Goal: Task Accomplishment & Management: Manage account settings

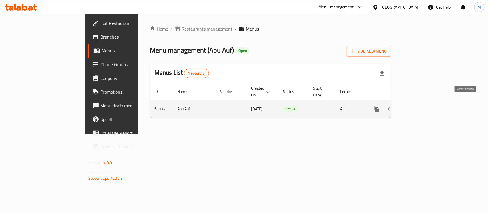
click at [421, 105] on icon "enhanced table" at bounding box center [417, 108] width 7 height 7
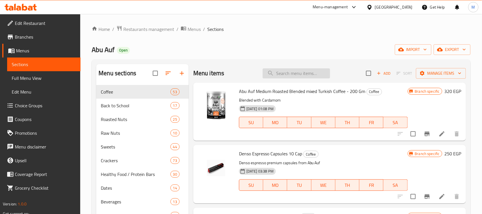
click at [297, 77] on input "search" at bounding box center [296, 73] width 67 height 10
paste input "عرض كاجو محمص 275 جم"
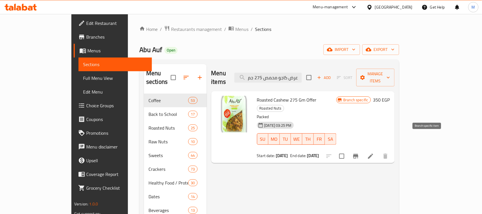
type input "عرض كاجو محمص 275 جم"
click at [359, 154] on icon "Branch-specific-item" at bounding box center [355, 156] width 5 height 5
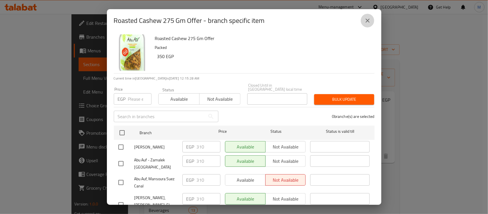
click at [364, 22] on icon "close" at bounding box center [367, 20] width 7 height 7
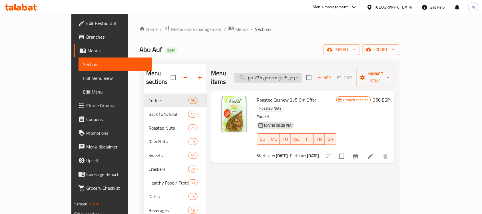
click at [302, 74] on input "عرض كاجو محمص 275 جم" at bounding box center [268, 78] width 67 height 10
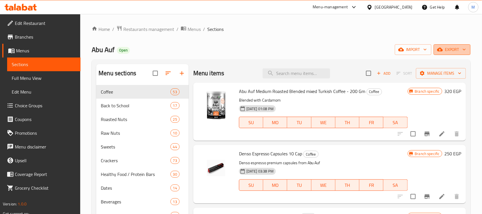
click at [450, 49] on span "export" at bounding box center [453, 49] width 28 height 7
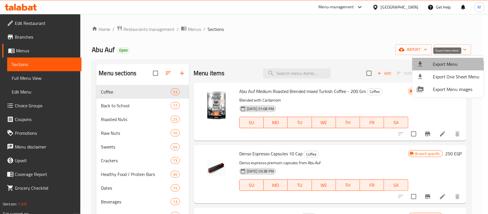
click at [437, 66] on span "Export Menu" at bounding box center [456, 64] width 47 height 7
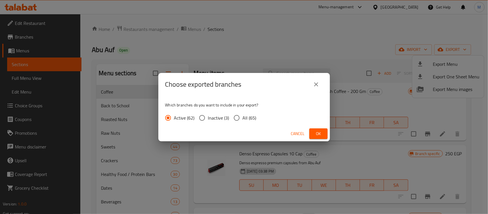
click at [234, 119] on input "All (65)" at bounding box center [237, 118] width 12 height 12
radio input "true"
click at [323, 132] on button "Ok" at bounding box center [318, 133] width 18 height 11
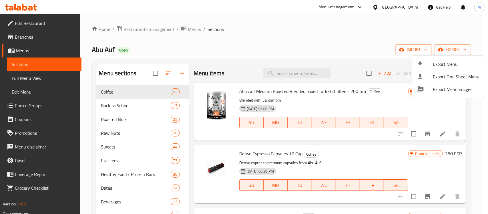
click at [309, 72] on div at bounding box center [244, 107] width 488 height 214
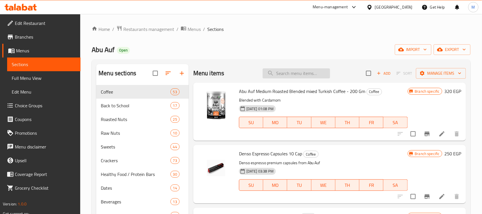
click at [309, 73] on input "search" at bounding box center [296, 73] width 67 height 10
paste input "عرض كاجو محمص 275 جم"
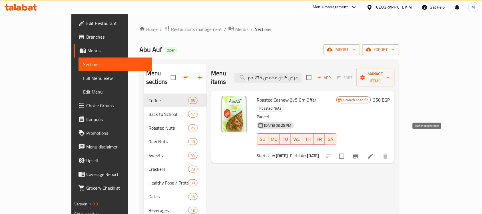
type input "عرض كاجو محمص 275 جم"
click at [359, 153] on icon "Branch-specific-item" at bounding box center [356, 156] width 7 height 7
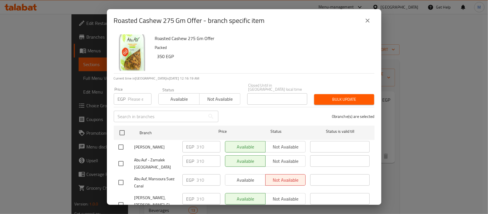
click at [134, 96] on input "number" at bounding box center [139, 98] width 23 height 11
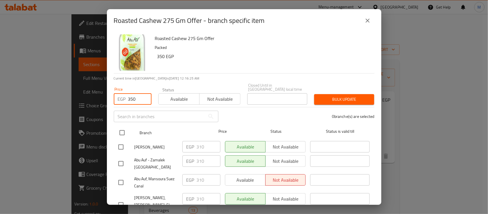
type input "350"
click at [119, 129] on input "checkbox" at bounding box center [122, 133] width 12 height 12
checkbox input "true"
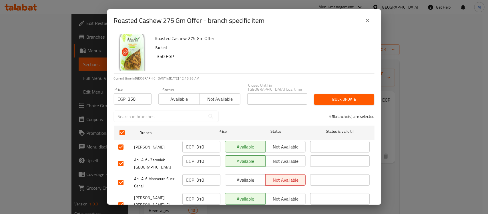
checkbox input "true"
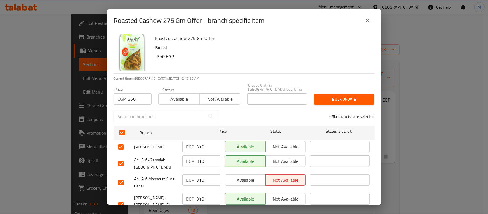
checkbox input "true"
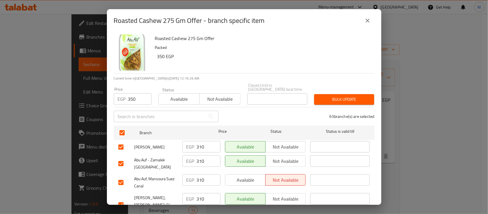
checkbox input "true"
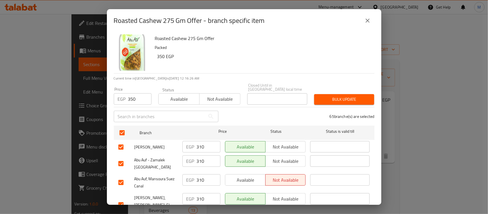
checkbox input "true"
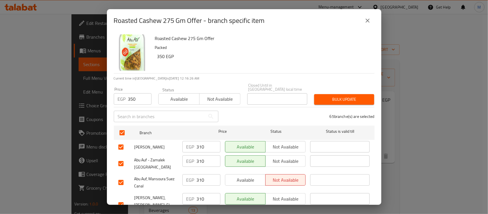
checkbox input "true"
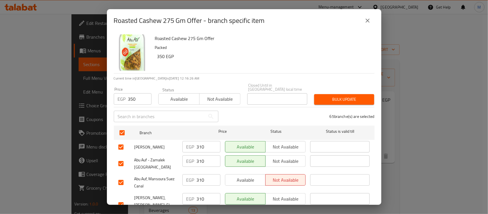
checkbox input "true"
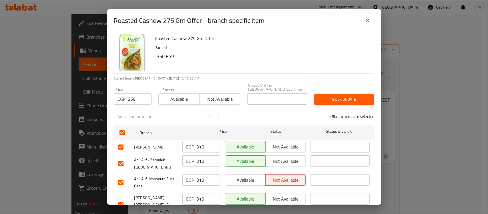
checkbox input "true"
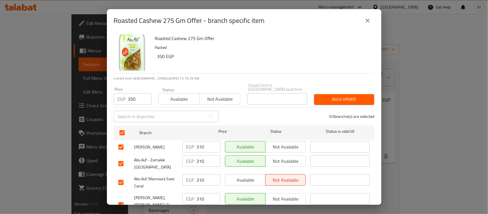
checkbox input "true"
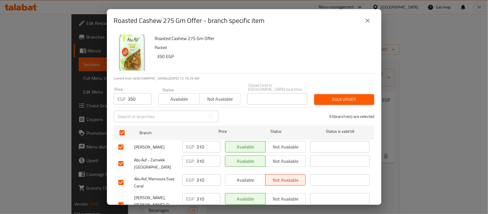
checkbox input "true"
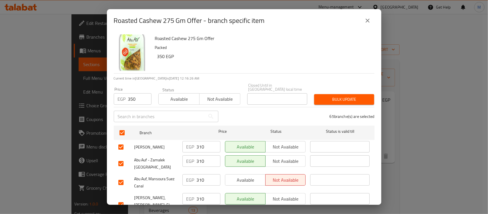
checkbox input "true"
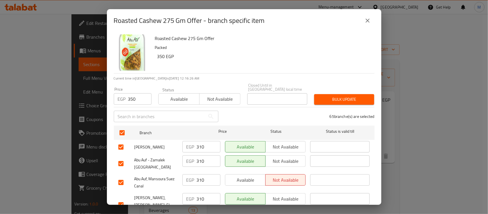
checkbox input "true"
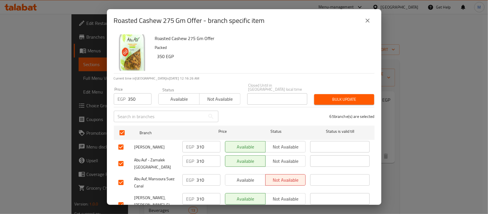
checkbox input "true"
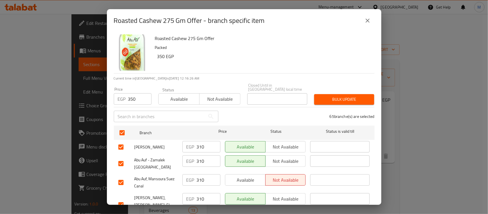
checkbox input "true"
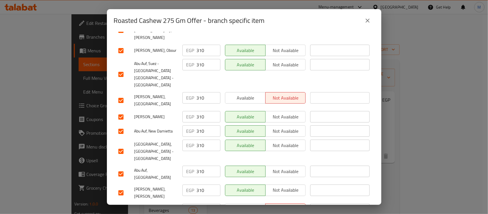
scroll to position [1049, 0]
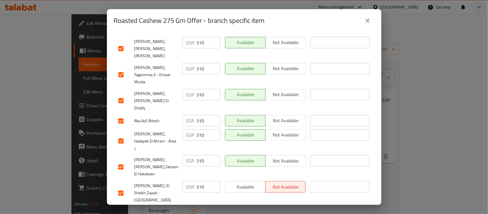
checkbox input "false"
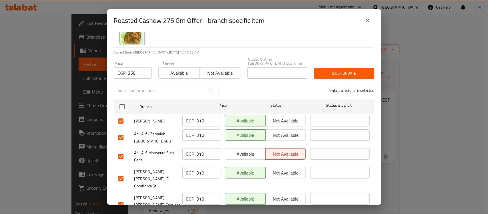
scroll to position [0, 0]
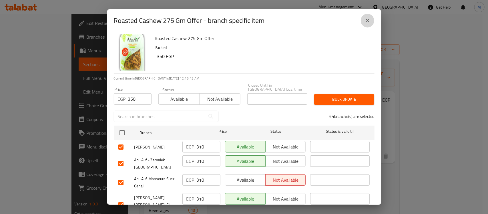
click at [363, 21] on button "close" at bounding box center [368, 21] width 14 height 14
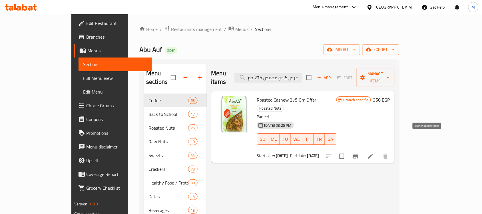
click at [359, 153] on icon "Branch-specific-item" at bounding box center [356, 156] width 7 height 7
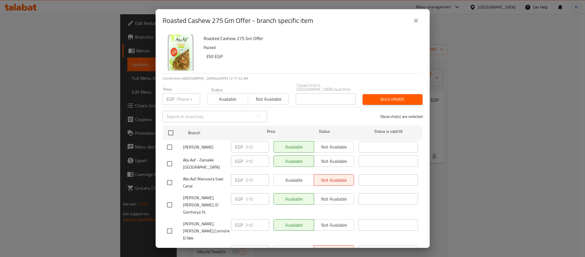
drag, startPoint x: 1560, startPoint y: 23, endPoint x: 114, endPoint y: 11, distance: 1445.7
click at [114, 11] on div "Roasted Cashew 275 Gm Offer - branch specific item Roasted Cashew 275 Gm Offer …" at bounding box center [292, 128] width 585 height 257
click at [466, 39] on div "Roasted Cashew 275 Gm Offer - branch specific item Roasted Cashew 275 Gm Offer …" at bounding box center [292, 128] width 585 height 257
copy h2 "Roasted Cashew 275 Gm Offer"
drag, startPoint x: 163, startPoint y: 19, endPoint x: 251, endPoint y: 26, distance: 88.9
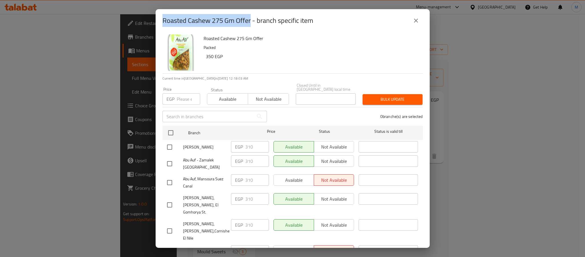
click at [251, 25] on h2 "Roasted Cashew 275 Gm Offer - branch specific item" at bounding box center [238, 20] width 151 height 9
click at [296, 50] on p "Packed" at bounding box center [311, 47] width 215 height 7
click at [365, 34] on h6 "Roasted Cashew 275 Gm Offer" at bounding box center [311, 38] width 215 height 8
click at [416, 21] on icon "close" at bounding box center [416, 20] width 7 height 7
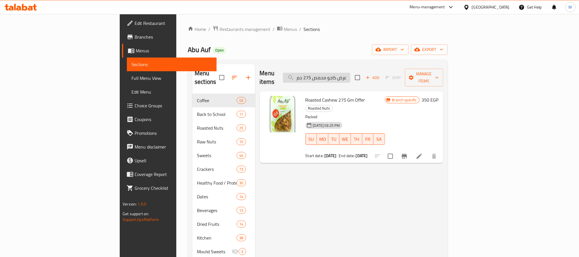
click at [350, 75] on input "عرض كاجو محمص 275 جم" at bounding box center [316, 78] width 67 height 10
paste input "ستق"
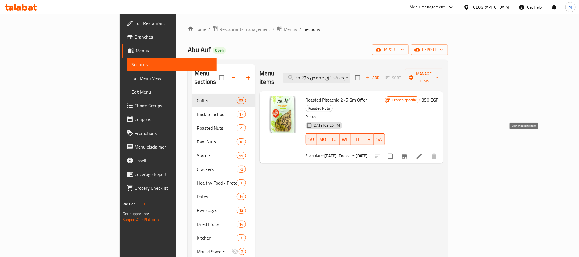
click at [411, 149] on button "Branch-specific-item" at bounding box center [404, 156] width 14 height 14
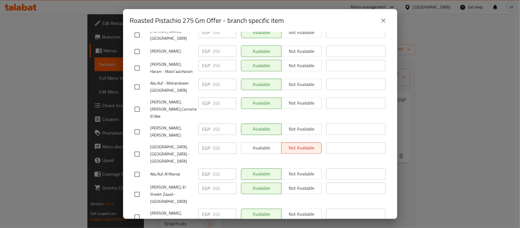
scroll to position [923, 0]
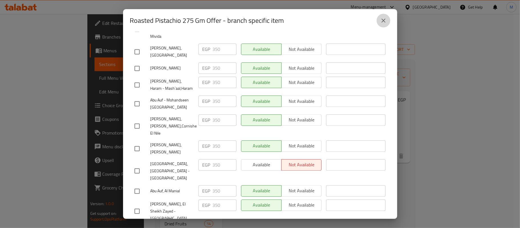
click at [382, 23] on icon "close" at bounding box center [383, 20] width 7 height 7
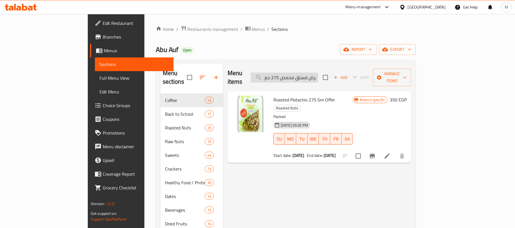
click at [313, 78] on input "عرض فستق محمص 275 جم" at bounding box center [284, 78] width 67 height 10
paste input "وز نيء"
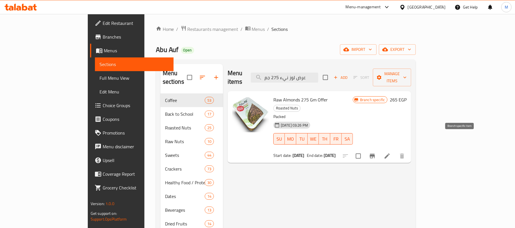
type input "عرض لوز نيء 275 جم"
click at [375, 153] on icon "Branch-specific-item" at bounding box center [372, 156] width 7 height 7
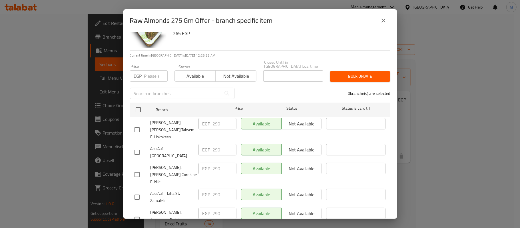
scroll to position [0, 0]
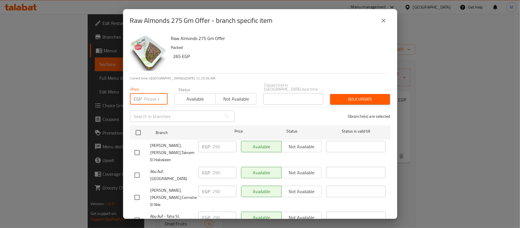
click at [146, 97] on input "number" at bounding box center [155, 98] width 23 height 11
type input "320"
click at [138, 129] on input "checkbox" at bounding box center [138, 133] width 12 height 12
checkbox input "true"
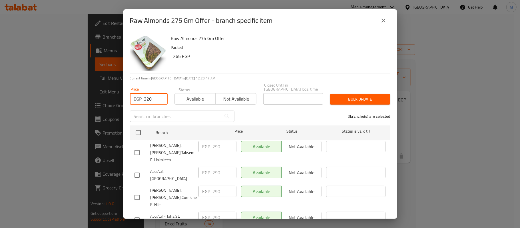
checkbox input "true"
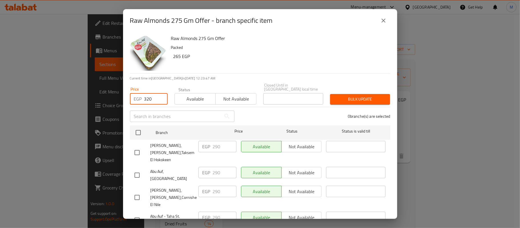
checkbox input "true"
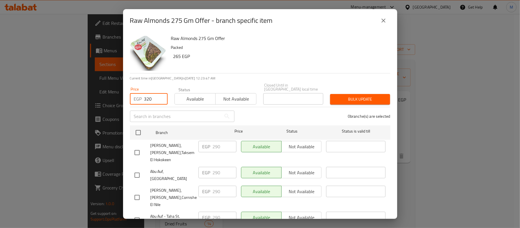
checkbox input "true"
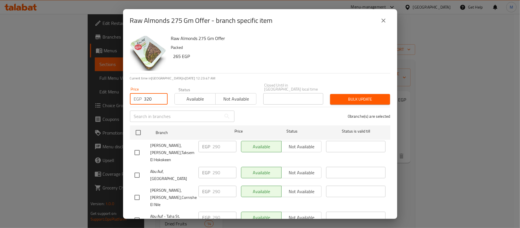
checkbox input "true"
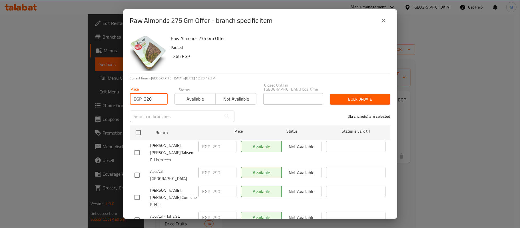
checkbox input "true"
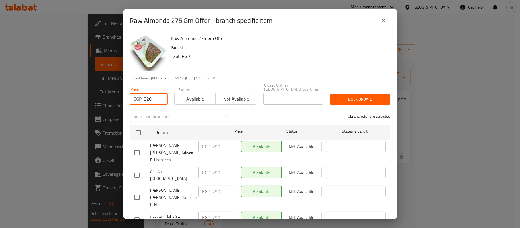
checkbox input "true"
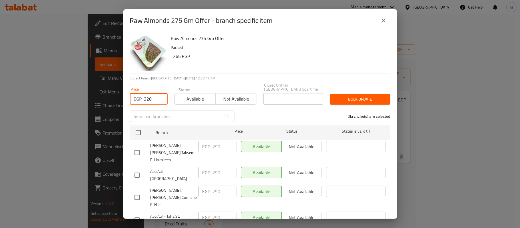
checkbox input "true"
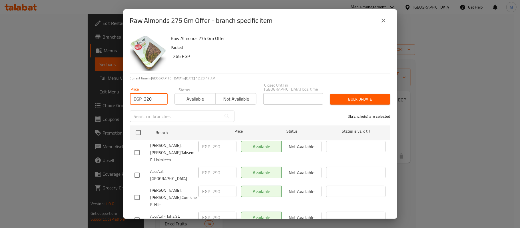
checkbox input "true"
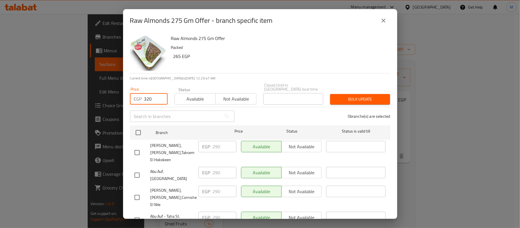
checkbox input "true"
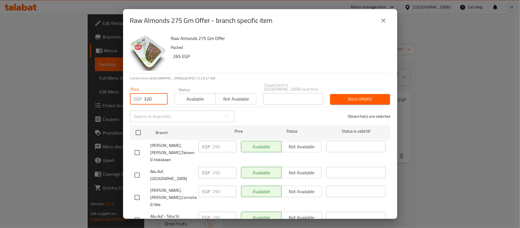
checkbox input "true"
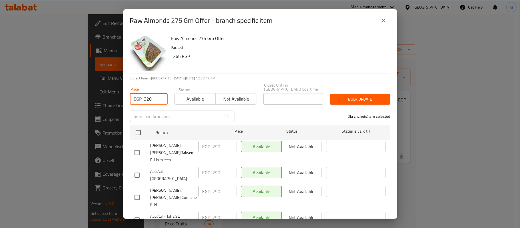
checkbox input "true"
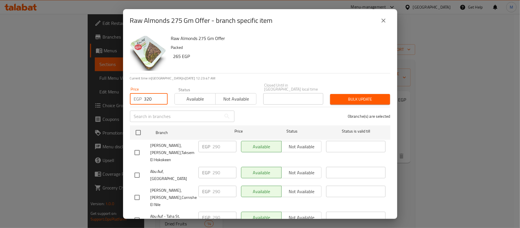
checkbox input "true"
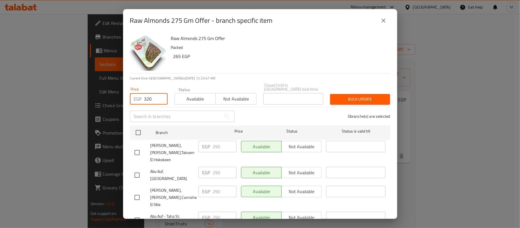
checkbox input "true"
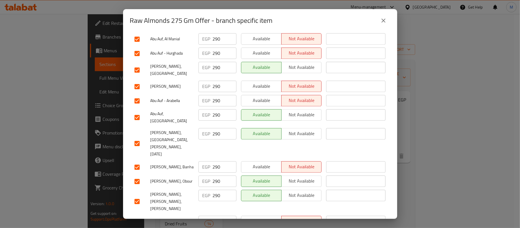
scroll to position [1037, 0]
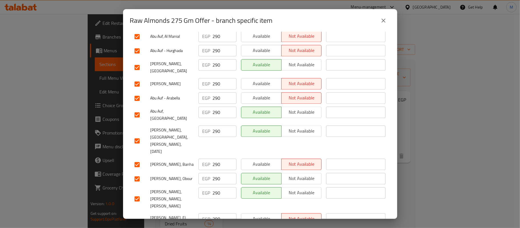
checkbox input "false"
drag, startPoint x: 398, startPoint y: 204, endPoint x: 399, endPoint y: 122, distance: 82.0
click at [399, 122] on div "Raw Almonds 275 Gm Offer - branch specific item Raw Almonds 275 Gm Offer Packed…" at bounding box center [260, 114] width 520 height 228
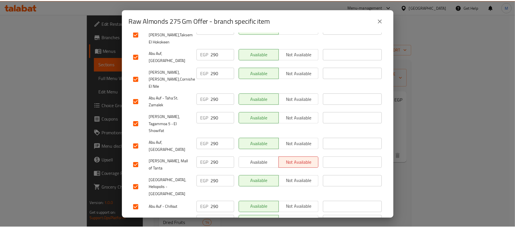
scroll to position [0, 0]
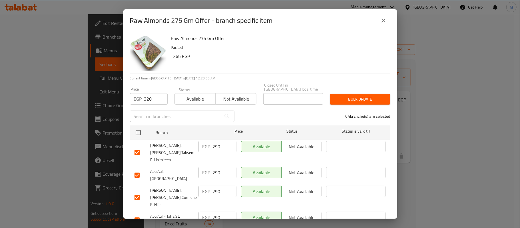
click at [342, 96] on span "Bulk update" at bounding box center [360, 99] width 51 height 7
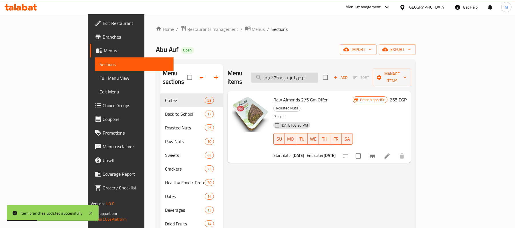
click at [318, 73] on input "عرض لوز نيء 275 جم" at bounding box center [284, 78] width 67 height 10
paste input "عين جمل أرباع"
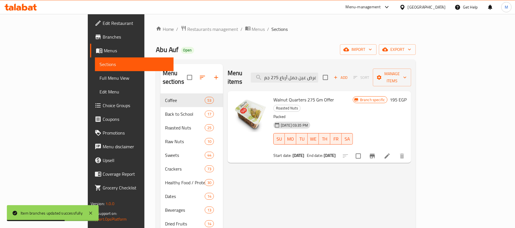
type input "عرض عين جمل أرباع 275 جم"
click at [375, 153] on icon "Branch-specific-item" at bounding box center [372, 156] width 7 height 7
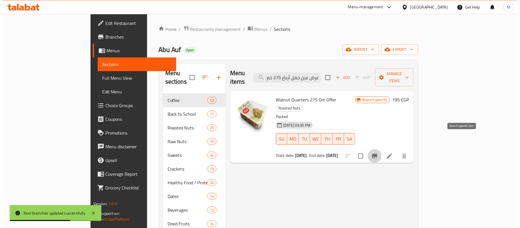
scroll to position [0, 0]
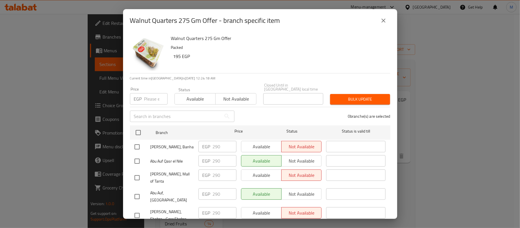
click at [146, 96] on input "number" at bounding box center [155, 98] width 23 height 11
type input "300"
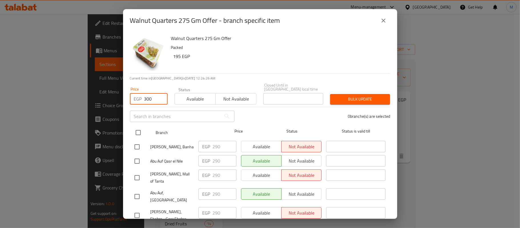
click at [141, 129] on input "checkbox" at bounding box center [138, 133] width 12 height 12
checkbox input "true"
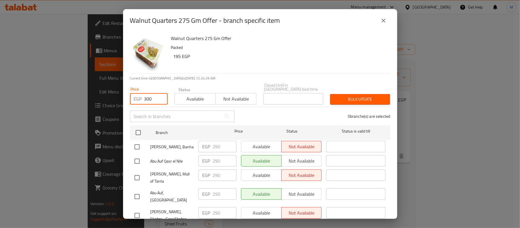
checkbox input "true"
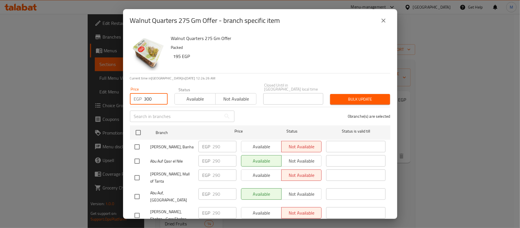
checkbox input "true"
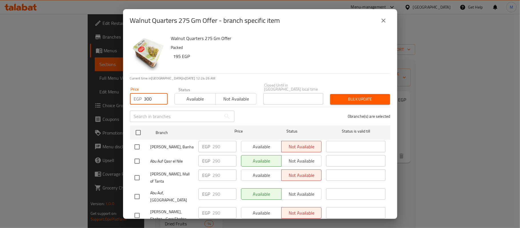
checkbox input "true"
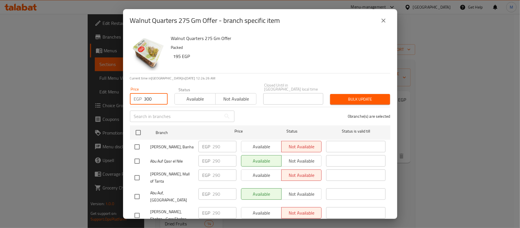
checkbox input "true"
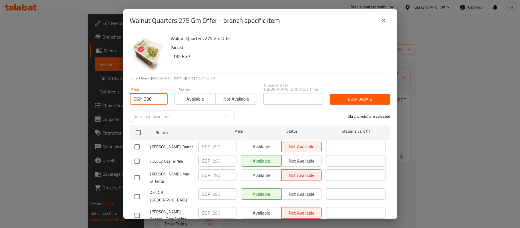
checkbox input "true"
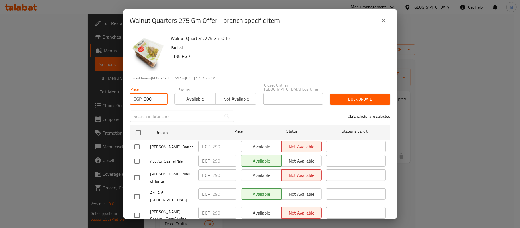
checkbox input "true"
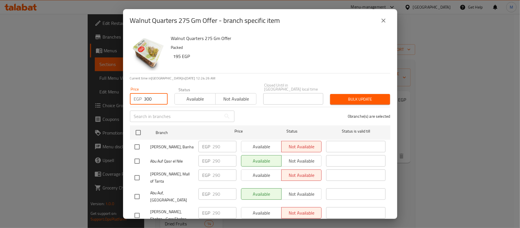
checkbox input "true"
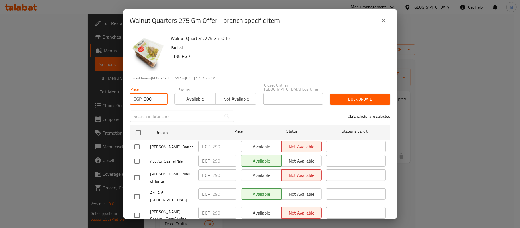
checkbox input "true"
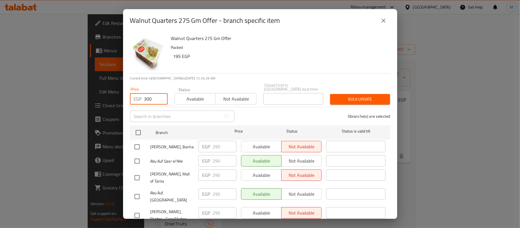
checkbox input "true"
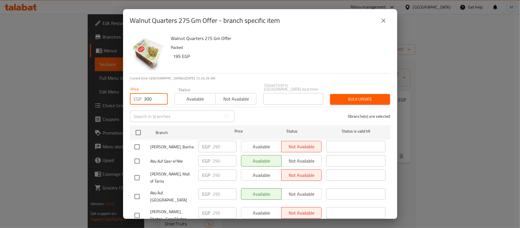
checkbox input "true"
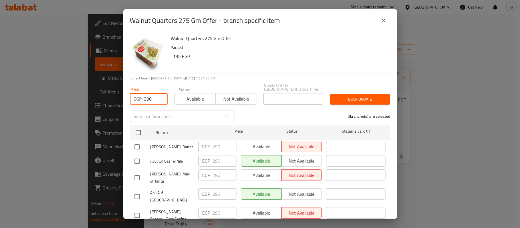
checkbox input "true"
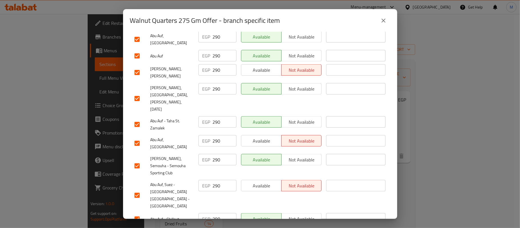
scroll to position [495, 0]
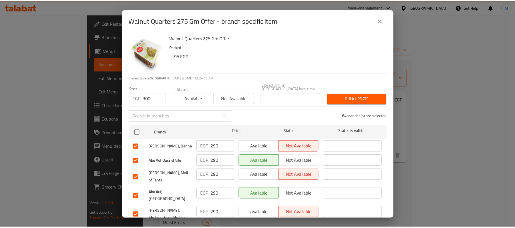
scroll to position [0, 0]
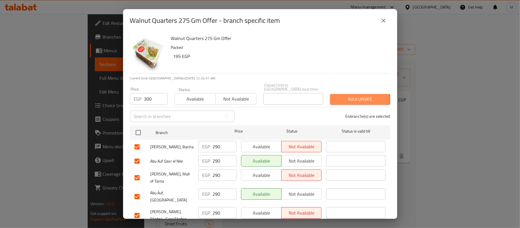
click at [335, 97] on span "Bulk update" at bounding box center [360, 99] width 51 height 7
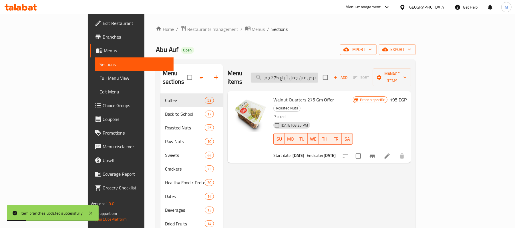
click at [318, 75] on input "عرض عين جمل أرباع 275 جم" at bounding box center [284, 78] width 67 height 10
paste input "لوز محمص مملح"
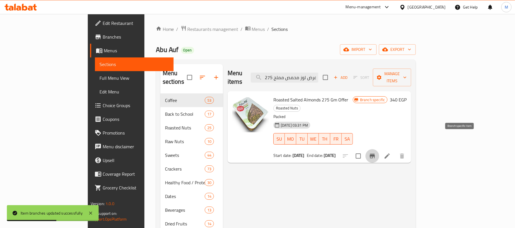
click at [379, 149] on button "Branch-specific-item" at bounding box center [372, 156] width 14 height 14
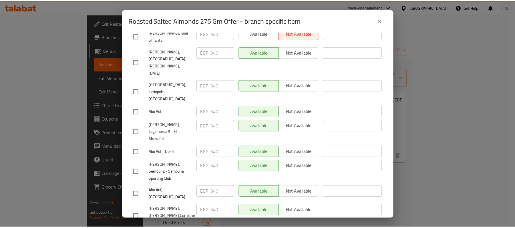
scroll to position [313, 0]
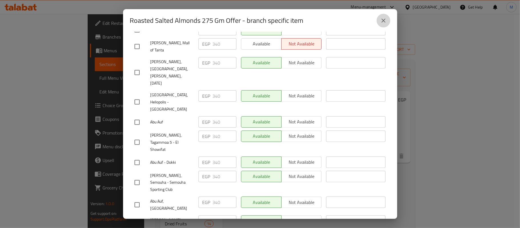
click at [385, 20] on icon "close" at bounding box center [383, 20] width 7 height 7
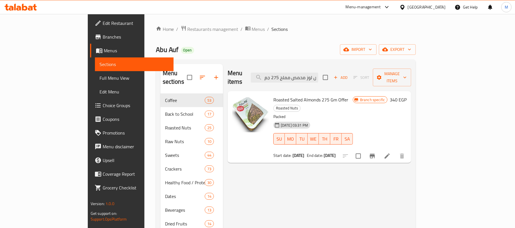
click at [311, 68] on div "Menu items عرض لوز محمص مملح 275 جم Add Sort Manage items" at bounding box center [318, 77] width 183 height 27
click at [315, 73] on input "عرض لوز محمص مملح 275 جم" at bounding box center [284, 78] width 67 height 10
paste input "ابو عوف مكسرات مشكله"
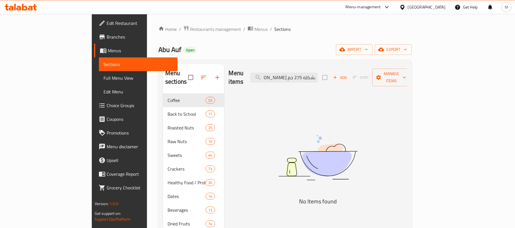
scroll to position [0, 0]
click at [317, 77] on input "عرض ابو عوف مكسرات مشكله 275 جم" at bounding box center [283, 78] width 67 height 10
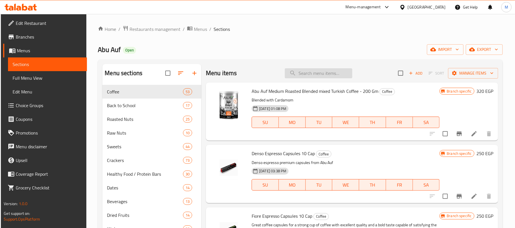
click at [325, 74] on input "search" at bounding box center [318, 73] width 67 height 10
paste input "عرض لوز محمص مملح 275 جم"
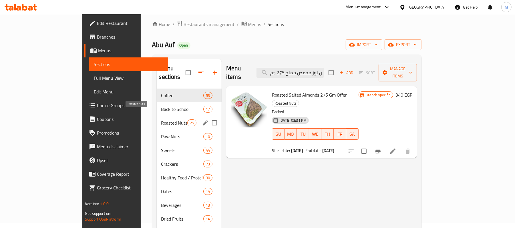
click at [161, 119] on span "Roasted Nuts" at bounding box center [174, 122] width 26 height 7
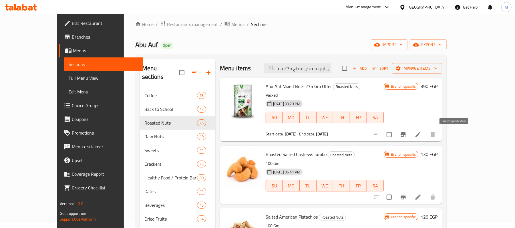
click at [410, 131] on button "Branch-specific-item" at bounding box center [403, 135] width 14 height 14
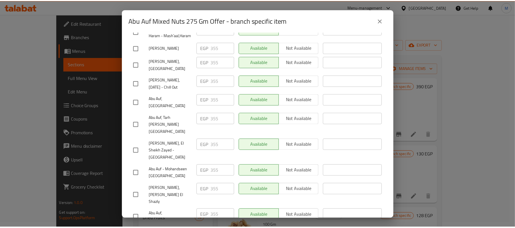
scroll to position [1037, 0]
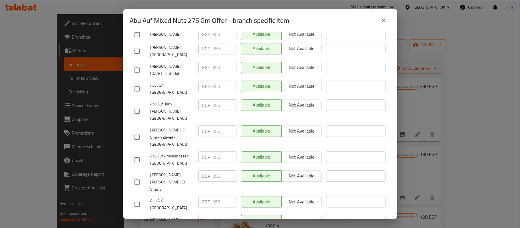
click at [381, 17] on button "close" at bounding box center [384, 21] width 14 height 14
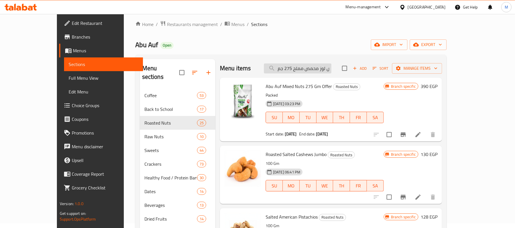
click at [310, 67] on input "عرض لوز محمص مملح 275 جم" at bounding box center [297, 68] width 67 height 10
paste input "ستق محمص"
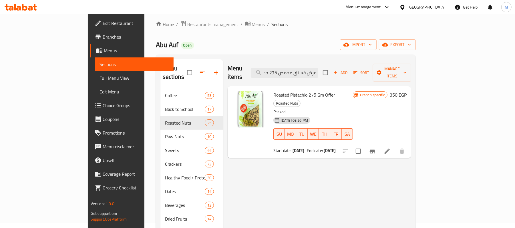
scroll to position [0, 0]
click at [390, 148] on icon at bounding box center [386, 151] width 7 height 7
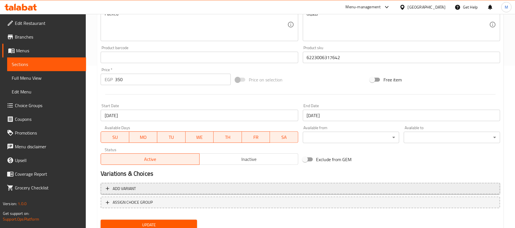
scroll to position [183, 0]
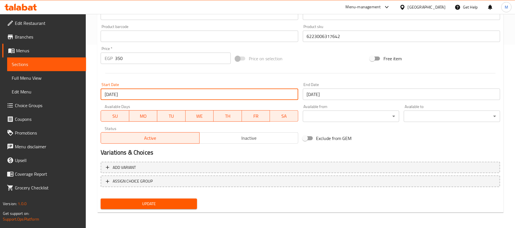
click at [160, 94] on input "13-02-2024" at bounding box center [199, 94] width 197 height 11
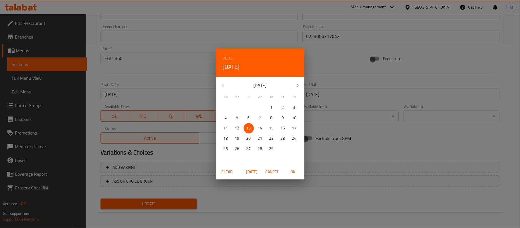
click at [299, 83] on icon "button" at bounding box center [297, 85] width 7 height 7
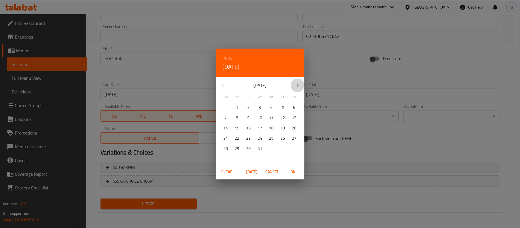
click at [299, 83] on icon "button" at bounding box center [297, 85] width 7 height 7
click at [227, 56] on h6 "2024" at bounding box center [228, 58] width 10 height 8
click at [229, 57] on h6 "2024" at bounding box center [228, 58] width 10 height 8
click at [231, 65] on h4 "Tue, Feb 13" at bounding box center [231, 66] width 17 height 9
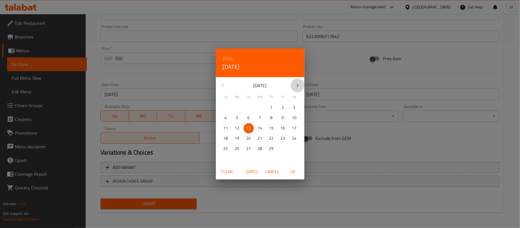
click at [297, 85] on icon "button" at bounding box center [297, 85] width 7 height 7
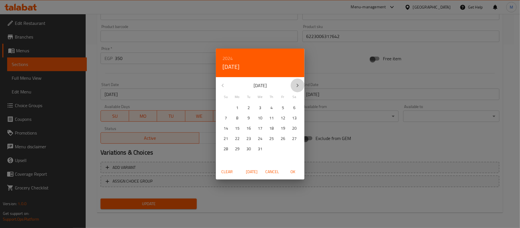
click at [297, 85] on icon "button" at bounding box center [297, 85] width 7 height 7
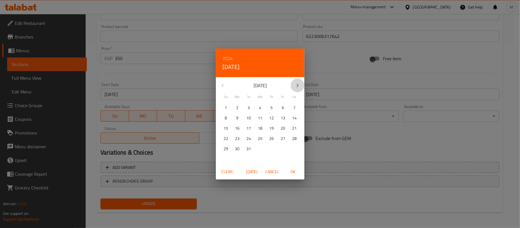
click at [297, 85] on icon "button" at bounding box center [297, 85] width 7 height 7
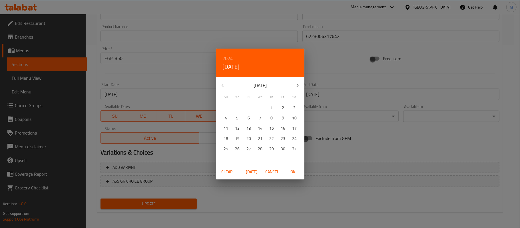
click at [297, 85] on icon "button" at bounding box center [297, 85] width 7 height 7
click at [247, 118] on span "5" at bounding box center [249, 117] width 10 height 7
click at [294, 85] on icon "button" at bounding box center [297, 85] width 7 height 7
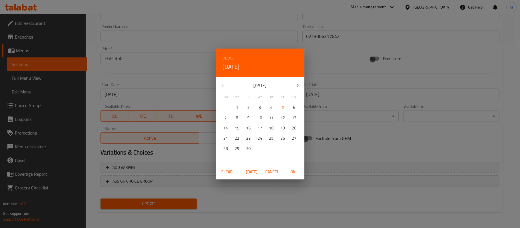
click at [294, 171] on span "OK" at bounding box center [293, 171] width 14 height 7
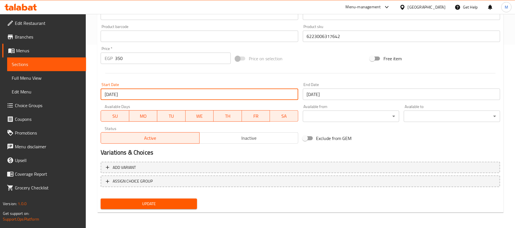
click at [335, 95] on input "[DATE]" at bounding box center [401, 94] width 197 height 11
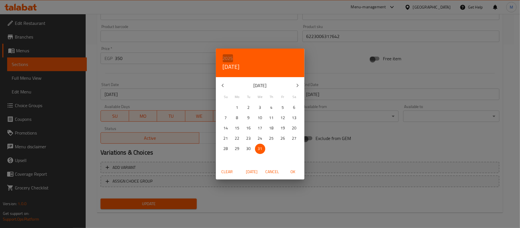
click at [227, 59] on h6 "2025" at bounding box center [228, 58] width 10 height 8
click at [271, 146] on div "2030" at bounding box center [260, 146] width 89 height 11
click at [225, 107] on p "1" at bounding box center [226, 107] width 2 height 7
click at [295, 170] on span "OK" at bounding box center [293, 171] width 14 height 7
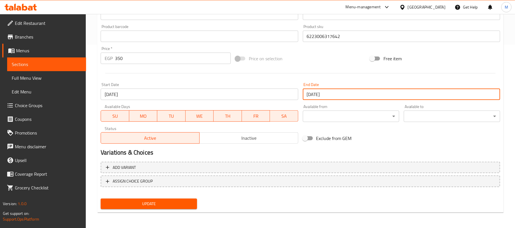
click at [135, 95] on input "05-08-2025" at bounding box center [199, 94] width 197 height 11
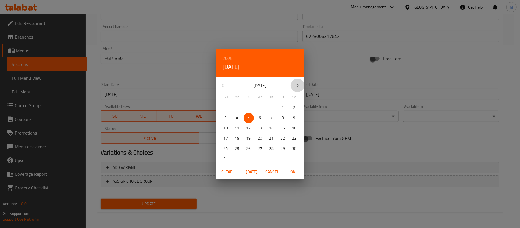
click at [297, 87] on icon "button" at bounding box center [297, 85] width 7 height 7
click at [285, 105] on span "5" at bounding box center [283, 107] width 10 height 7
click at [289, 171] on span "OK" at bounding box center [293, 171] width 14 height 7
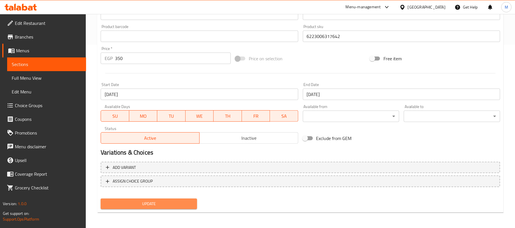
click at [187, 205] on span "Update" at bounding box center [148, 203] width 87 height 7
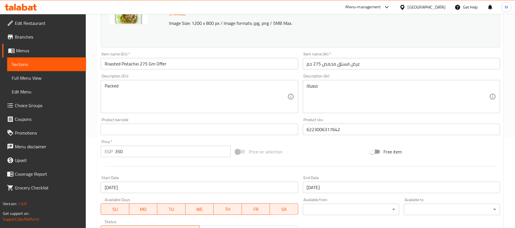
scroll to position [0, 0]
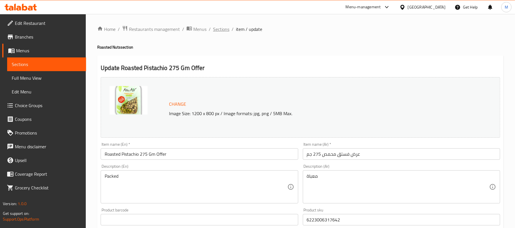
click at [220, 31] on span "Sections" at bounding box center [221, 29] width 16 height 7
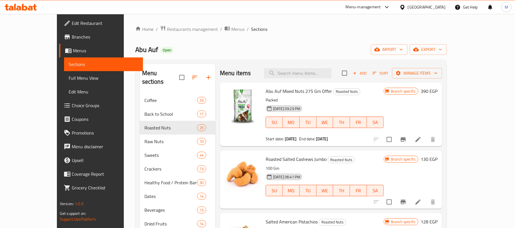
click at [72, 35] on span "Branches" at bounding box center [105, 36] width 67 height 7
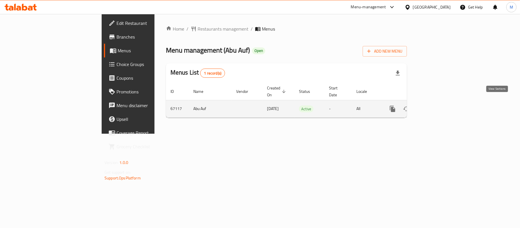
click at [437, 105] on icon "enhanced table" at bounding box center [434, 108] width 7 height 7
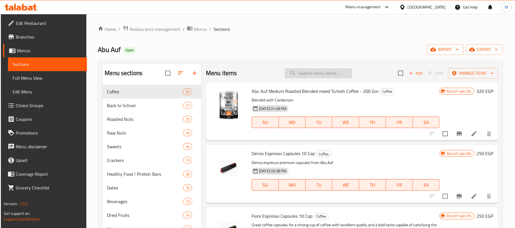
click at [311, 76] on input "search" at bounding box center [318, 73] width 67 height 10
paste input "عرض فستق محمص 275 جم"
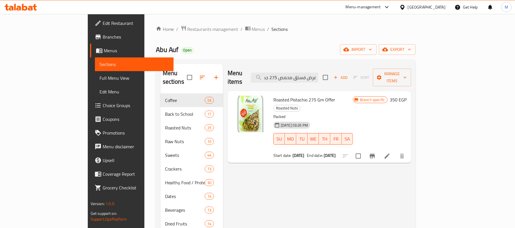
type input "عرض فستق محمص 275 جم"
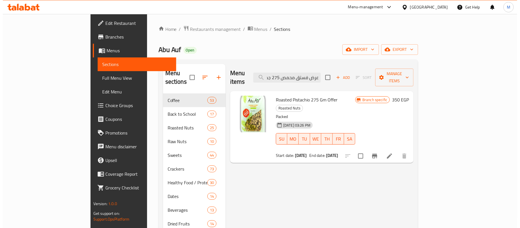
scroll to position [0, 0]
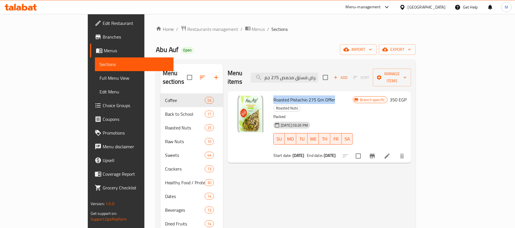
drag, startPoint x: 253, startPoint y: 92, endPoint x: 313, endPoint y: 93, distance: 60.0
click at [313, 95] on span "Roasted Pistachio 275 Gm Offer" at bounding box center [304, 99] width 62 height 9
copy span "Roasted Pistachio 275 Gm Offer"
click at [104, 48] on span "Menus" at bounding box center [136, 50] width 65 height 7
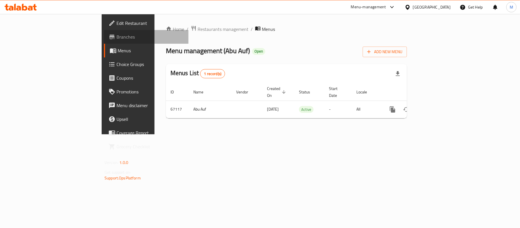
click at [117, 34] on span "Branches" at bounding box center [150, 36] width 67 height 7
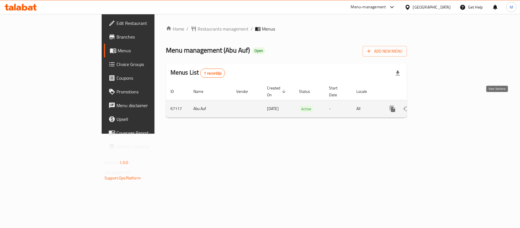
click at [437, 105] on icon "enhanced table" at bounding box center [434, 108] width 7 height 7
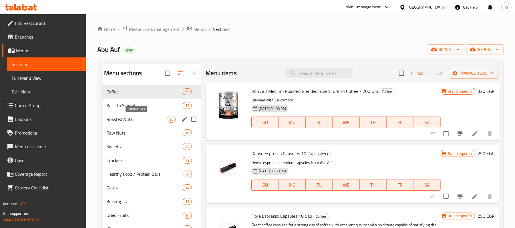
click at [129, 119] on span "Roasted Nuts" at bounding box center [136, 119] width 60 height 7
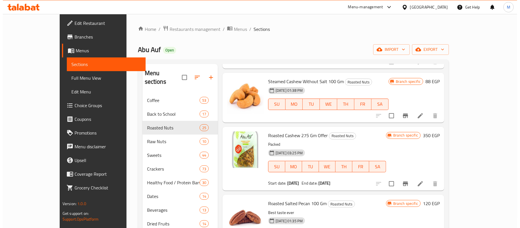
scroll to position [419, 0]
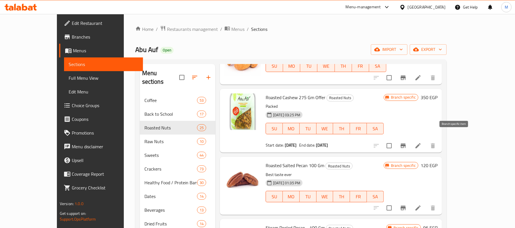
click at [405, 143] on icon "Branch-specific-item" at bounding box center [402, 145] width 5 height 5
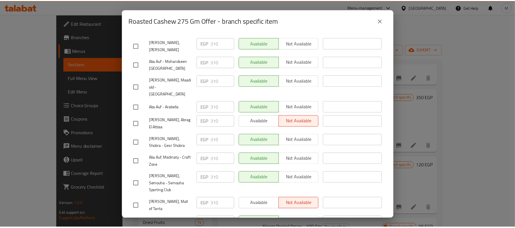
scroll to position [76, 0]
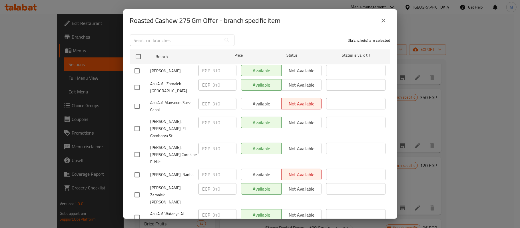
click at [380, 22] on icon "close" at bounding box center [383, 20] width 7 height 7
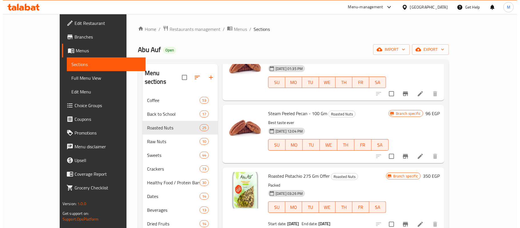
scroll to position [571, 0]
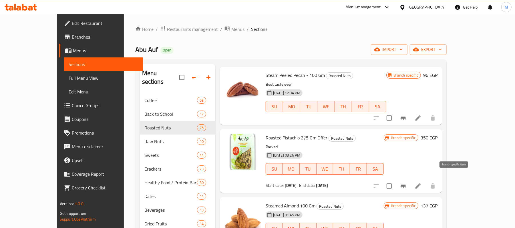
click at [410, 179] on button "Branch-specific-item" at bounding box center [403, 186] width 14 height 14
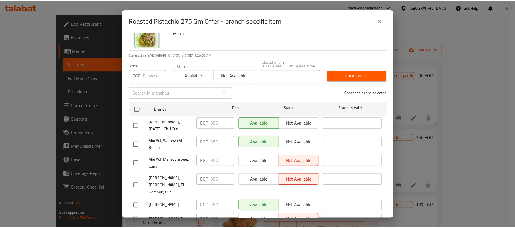
scroll to position [0, 0]
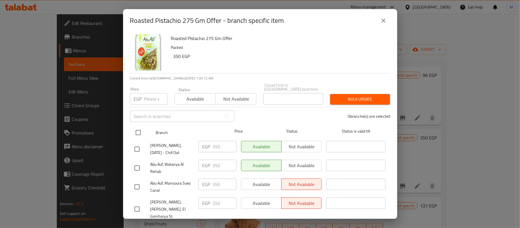
click at [381, 22] on icon "close" at bounding box center [383, 20] width 7 height 7
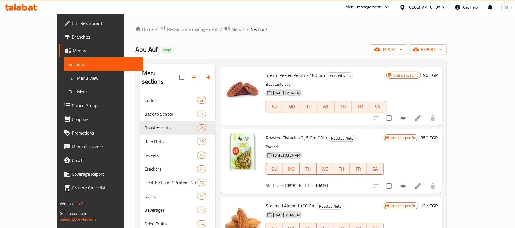
click at [72, 35] on span "Branches" at bounding box center [105, 36] width 67 height 7
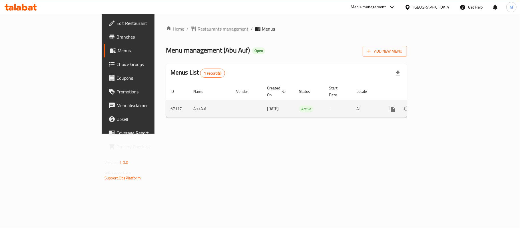
click at [437, 105] on icon "enhanced table" at bounding box center [434, 108] width 7 height 7
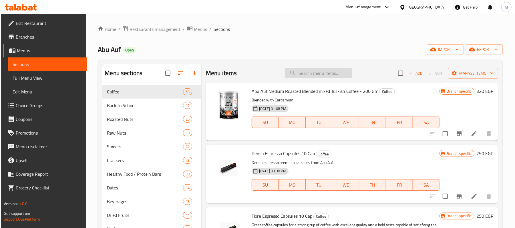
click at [303, 75] on input "search" at bounding box center [318, 73] width 67 height 10
paste input "عرض لوز نيء 275 جم"
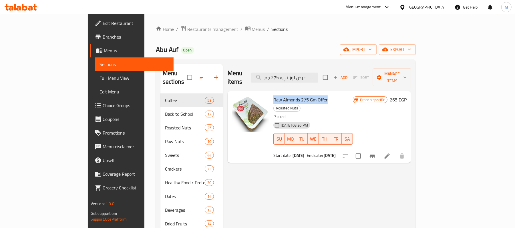
drag, startPoint x: 251, startPoint y: 91, endPoint x: 304, endPoint y: 93, distance: 52.9
click at [304, 95] on span "Raw Almonds 275 Gm Offer" at bounding box center [300, 99] width 54 height 9
copy span "Raw Almonds 275 Gm Offer"
click at [318, 73] on input "عرض لوز نيء 275 جم" at bounding box center [284, 78] width 67 height 10
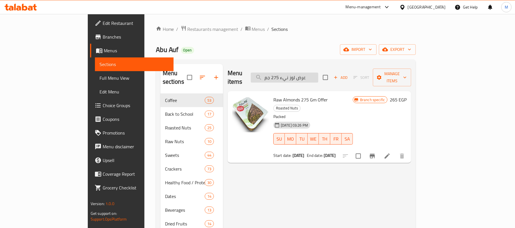
click at [318, 73] on input "عرض لوز نيء 275 جم" at bounding box center [284, 78] width 67 height 10
paste input "ستق محمص"
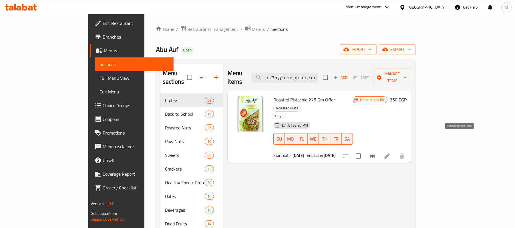
type input "عرض فستق محمص 275 جم"
click at [375, 153] on icon "Branch-specific-item" at bounding box center [372, 156] width 7 height 7
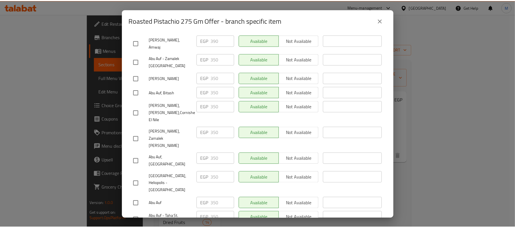
scroll to position [656, 0]
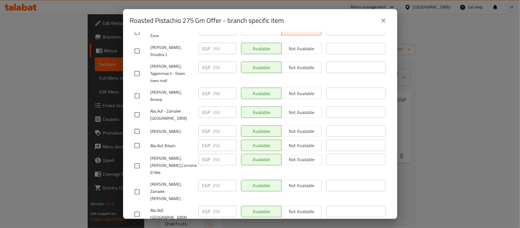
click at [385, 23] on icon "close" at bounding box center [383, 20] width 7 height 7
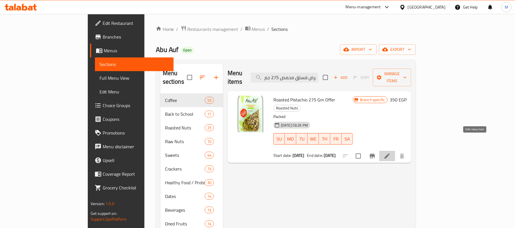
click at [390, 153] on icon at bounding box center [386, 156] width 7 height 7
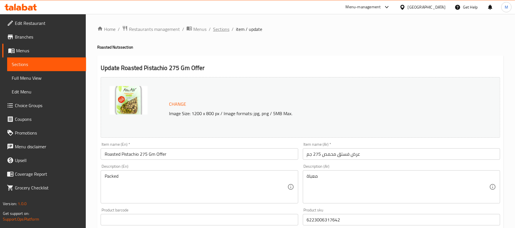
click at [220, 31] on span "Sections" at bounding box center [221, 29] width 16 height 7
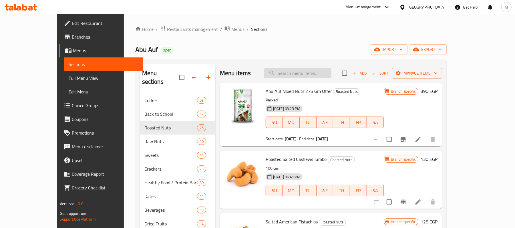
click at [304, 77] on input "search" at bounding box center [297, 73] width 67 height 10
paste input "عرض لوز نيء 275 جم"
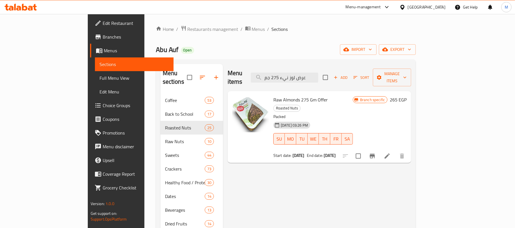
type input "عرض لوز نيء 275 جم"
click at [389, 153] on icon at bounding box center [386, 155] width 5 height 5
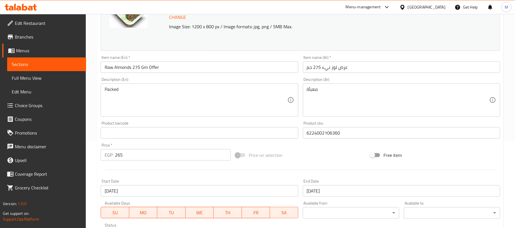
scroll to position [152, 0]
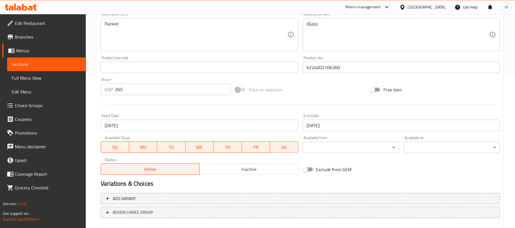
click at [135, 124] on input "27-05-2025" at bounding box center [199, 125] width 197 height 11
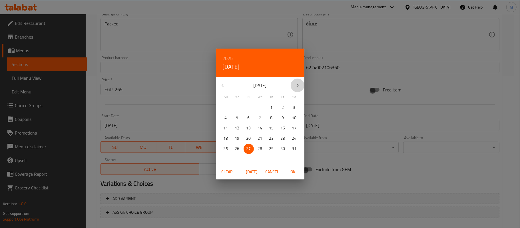
click at [297, 86] on icon "button" at bounding box center [297, 85] width 7 height 7
click at [281, 108] on span "5" at bounding box center [283, 107] width 10 height 7
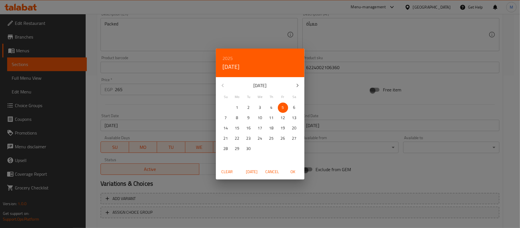
click at [295, 172] on span "OK" at bounding box center [293, 171] width 14 height 7
type input "[DATE]"
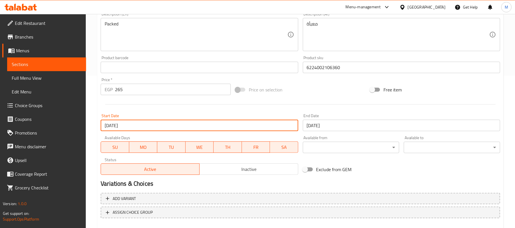
scroll to position [183, 0]
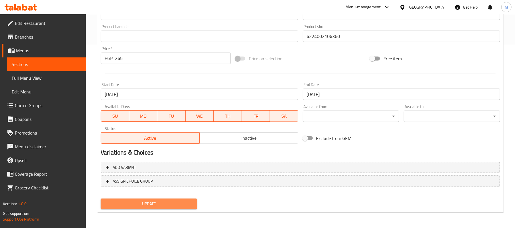
click at [157, 205] on span "Update" at bounding box center [148, 203] width 87 height 7
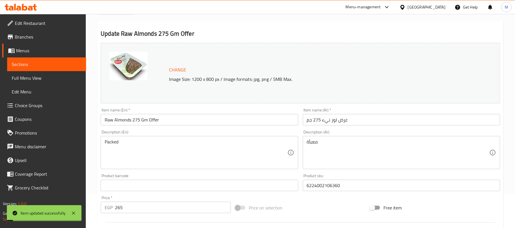
scroll to position [0, 0]
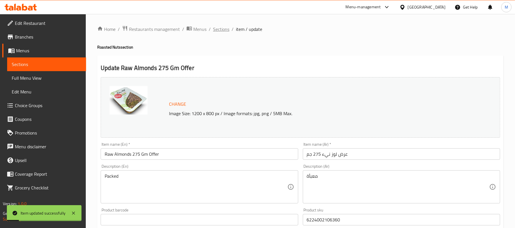
click at [219, 29] on span "Sections" at bounding box center [221, 29] width 16 height 7
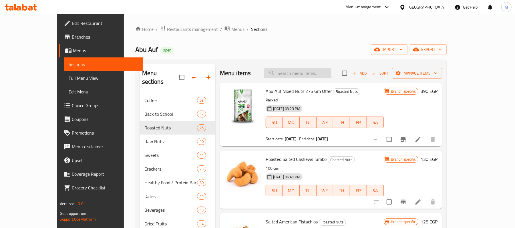
click at [303, 77] on input "search" at bounding box center [297, 73] width 67 height 10
paste input "عرض لوز نيء 275 جم"
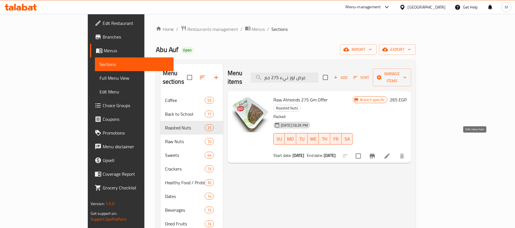
type input "عرض لوز نيء 275 جم"
click at [390, 153] on icon at bounding box center [386, 156] width 7 height 7
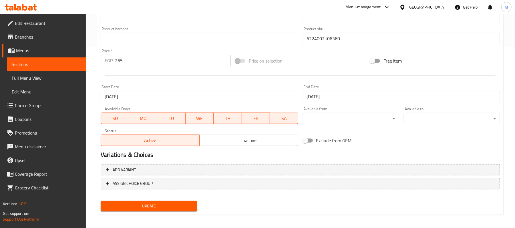
scroll to position [183, 0]
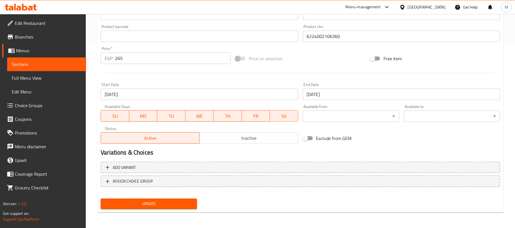
click at [160, 205] on span "Update" at bounding box center [148, 203] width 87 height 7
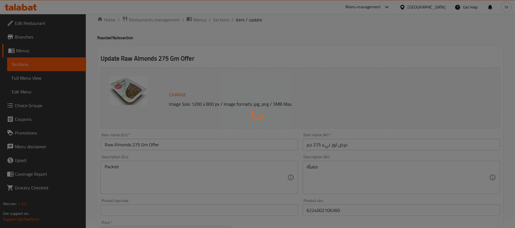
scroll to position [0, 0]
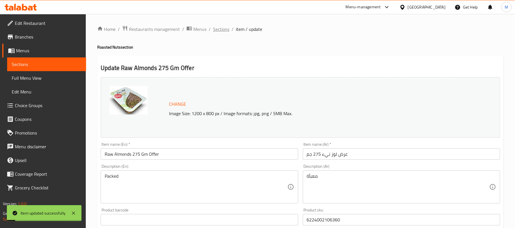
click at [222, 31] on span "Sections" at bounding box center [221, 29] width 16 height 7
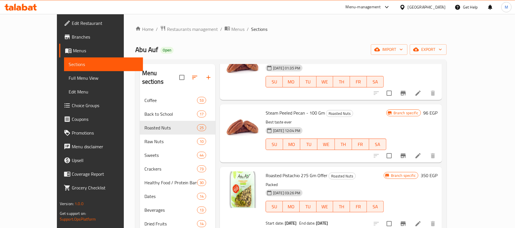
scroll to position [571, 0]
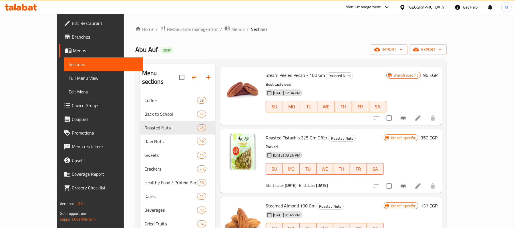
click at [72, 35] on span "Branches" at bounding box center [105, 36] width 67 height 7
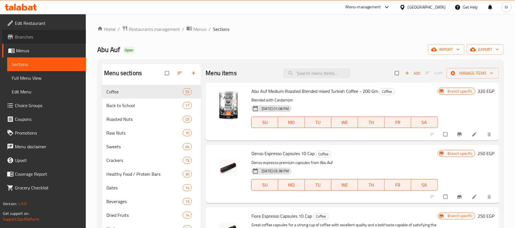
click at [35, 33] on link "Branches" at bounding box center [44, 37] width 84 height 14
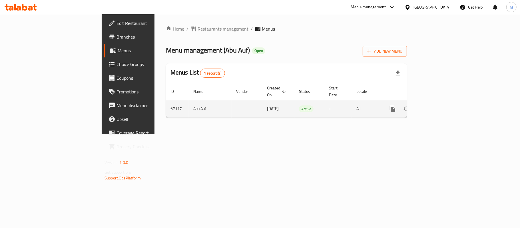
click at [437, 105] on icon "enhanced table" at bounding box center [434, 108] width 7 height 7
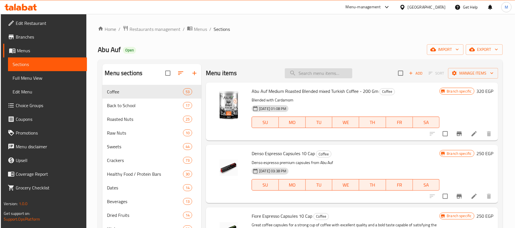
click at [300, 76] on input "search" at bounding box center [318, 73] width 67 height 10
paste input "عرض لوز نيء 275 جم"
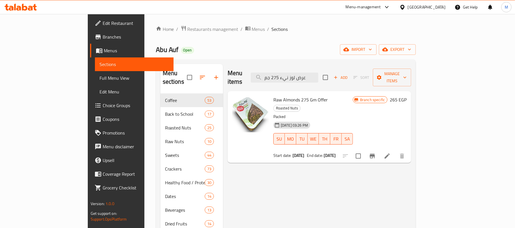
type input "عرض لوز نيء 275 جم"
click at [274, 95] on span "Raw Almonds 275 Gm Offer" at bounding box center [300, 99] width 54 height 9
copy h6 "Raw Almonds 275 Gm Offer"
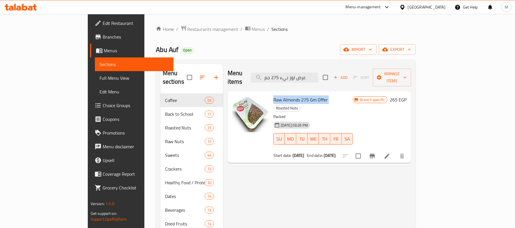
click at [103, 36] on span "Branches" at bounding box center [136, 36] width 67 height 7
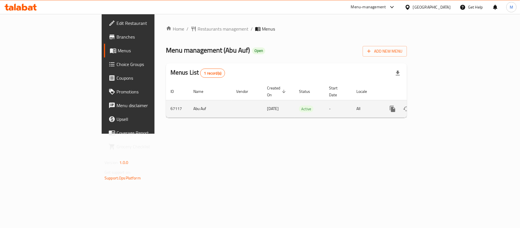
click at [437, 105] on icon "enhanced table" at bounding box center [434, 108] width 7 height 7
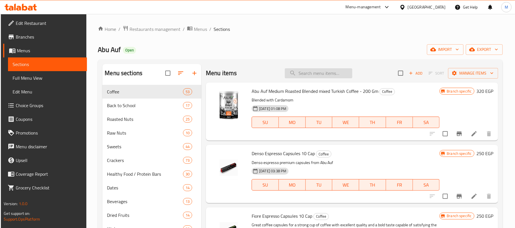
click at [327, 72] on input "search" at bounding box center [318, 73] width 67 height 10
paste input "عرض عين جمل أرباع 275 جم"
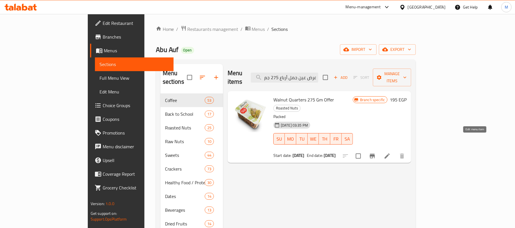
type input "عرض عين جمل أرباع 275 جم"
click at [390, 153] on icon at bounding box center [386, 156] width 7 height 7
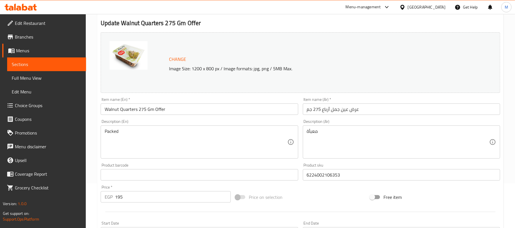
scroll to position [152, 0]
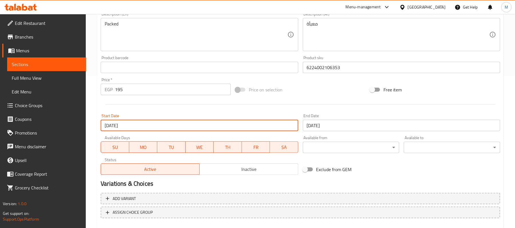
click at [153, 127] on input "[DATE]" at bounding box center [199, 125] width 197 height 11
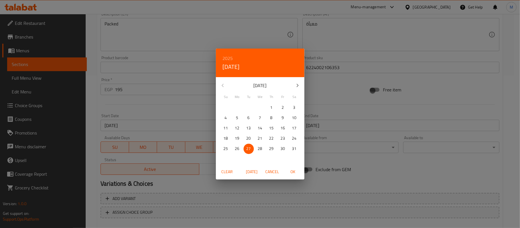
click at [297, 81] on button "button" at bounding box center [298, 86] width 14 height 14
click at [282, 109] on p "5" at bounding box center [283, 107] width 2 height 7
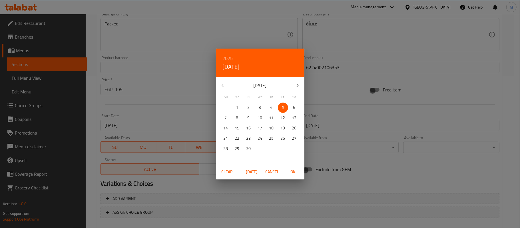
click at [295, 168] on span "OK" at bounding box center [293, 171] width 14 height 7
type input "[DATE]"
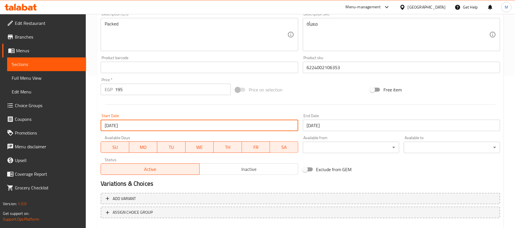
scroll to position [183, 0]
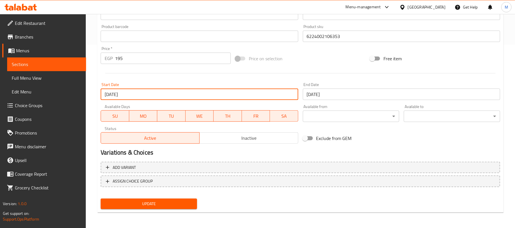
click at [150, 199] on button "Update" at bounding box center [149, 204] width 96 height 11
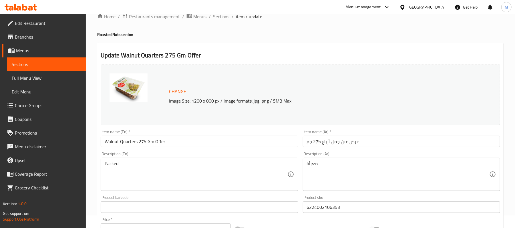
scroll to position [0, 0]
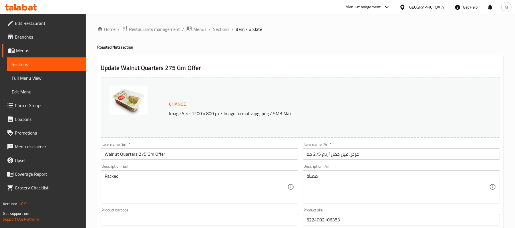
click at [169, 150] on input "Walnut Quarters 275 Gm Offer" at bounding box center [199, 153] width 197 height 11
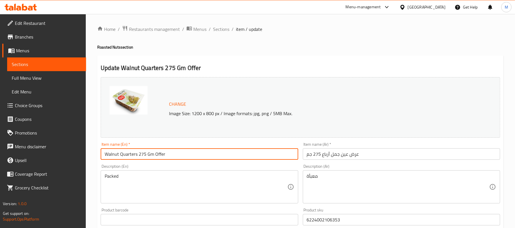
click at [169, 150] on input "Walnut Quarters 275 Gm Offer" at bounding box center [199, 153] width 197 height 11
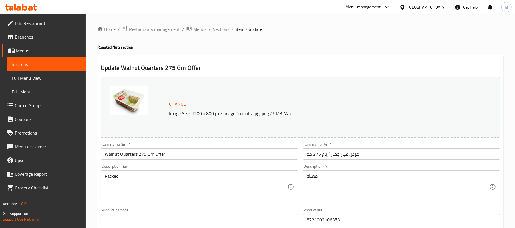
click at [217, 27] on span "Sections" at bounding box center [221, 29] width 16 height 7
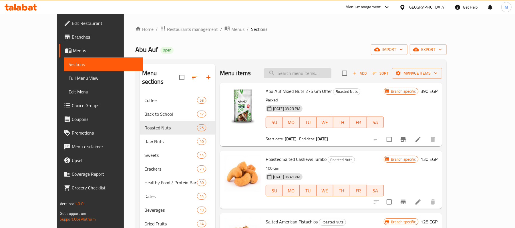
click at [314, 72] on input "search" at bounding box center [297, 73] width 67 height 10
paste input "Walnut Quarters 275 Gm Offer"
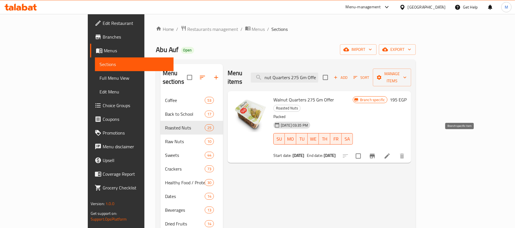
type input "Walnut Quarters 275 Gm Offer"
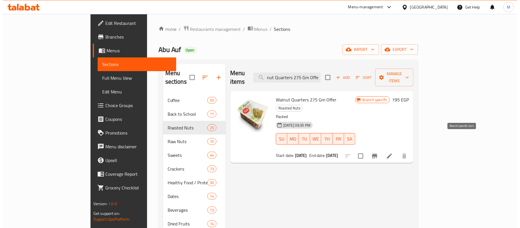
scroll to position [0, 0]
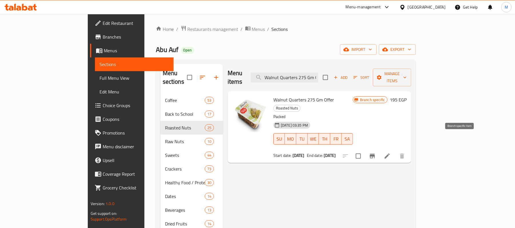
click at [375, 153] on icon "Branch-specific-item" at bounding box center [372, 156] width 7 height 7
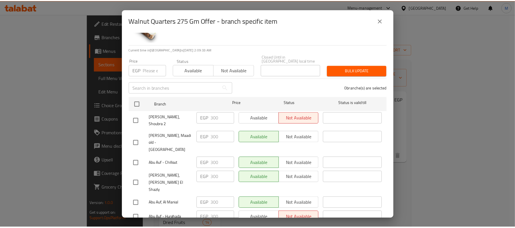
scroll to position [114, 0]
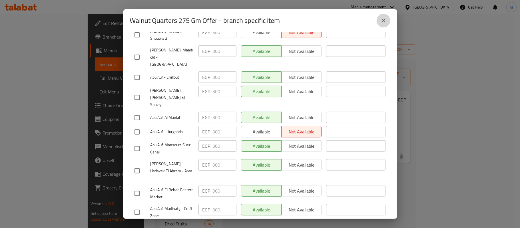
click at [380, 18] on icon "close" at bounding box center [383, 20] width 7 height 7
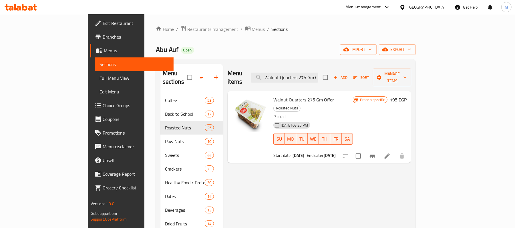
click at [273, 95] on span "Walnut Quarters 275 Gm Offer" at bounding box center [303, 99] width 61 height 9
copy h6 "Walnut Quarters 275 Gm Offer"
click at [273, 95] on span "Walnut Quarters 275 Gm Offer" at bounding box center [303, 99] width 61 height 9
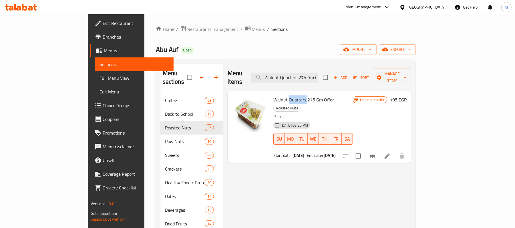
click at [273, 95] on span "Walnut Quarters 275 Gm Offer" at bounding box center [303, 99] width 61 height 9
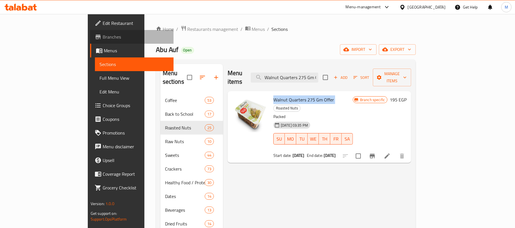
click at [103, 37] on span "Branches" at bounding box center [136, 36] width 67 height 7
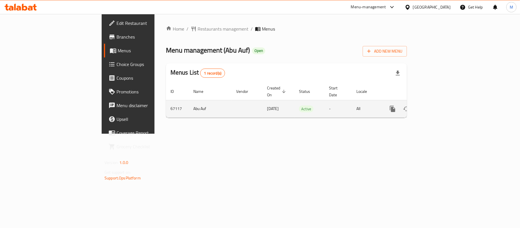
click at [437, 106] on icon "enhanced table" at bounding box center [433, 108] width 5 height 5
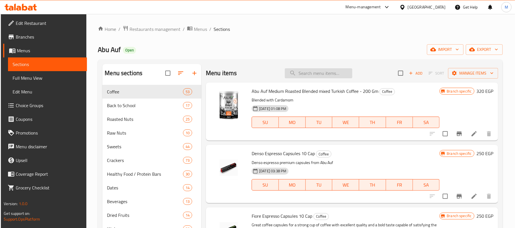
click at [321, 77] on input "search" at bounding box center [318, 73] width 67 height 10
paste input "503747"
type input "503747"
click at [321, 77] on input "503747" at bounding box center [318, 73] width 67 height 10
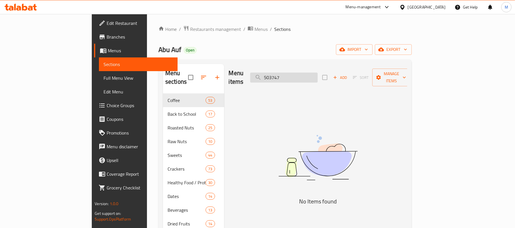
click at [317, 77] on input "503747" at bounding box center [283, 78] width 67 height 10
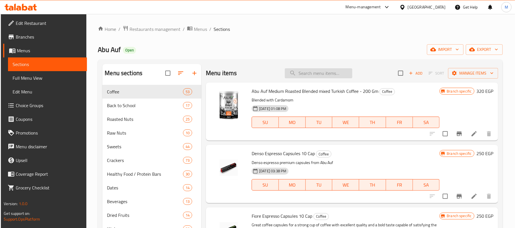
click at [318, 75] on input "search" at bounding box center [318, 73] width 67 height 10
paste input "Walnut Quarters"
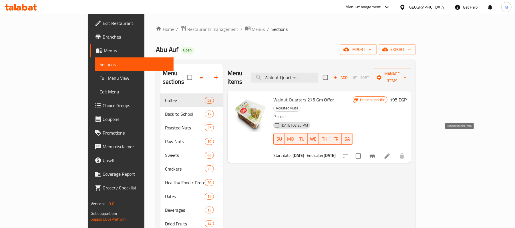
click at [375, 154] on icon "Branch-specific-item" at bounding box center [371, 156] width 5 height 5
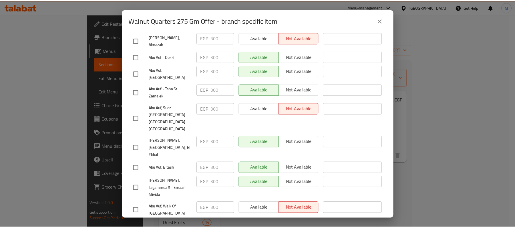
scroll to position [1037, 0]
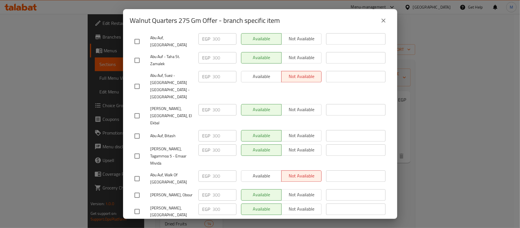
click at [383, 23] on icon "close" at bounding box center [383, 20] width 7 height 7
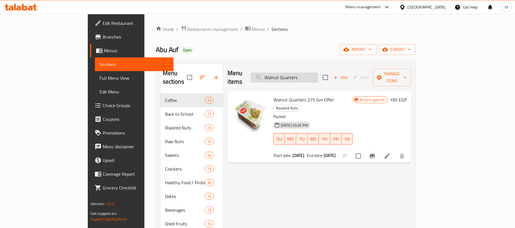
click at [318, 73] on input "Walnut Quarters" at bounding box center [284, 78] width 67 height 10
paste input "عرض لوز محمص مملح 275 جم"
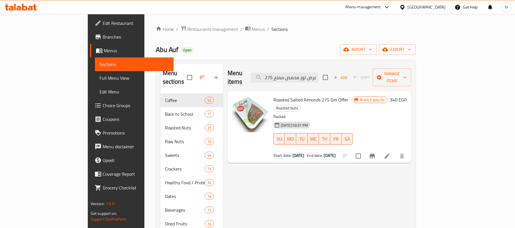
type input "عرض لوز محمص مملح 275 جم"
drag, startPoint x: 251, startPoint y: 92, endPoint x: 325, endPoint y: 90, distance: 74.6
click at [325, 93] on div "Roasted Salted Almonds 275 Gm Offer Roasted Nuts Packed [DATE] 03:31 PM SU MO T…" at bounding box center [313, 126] width 84 height 67
copy span "Roasted Salted Almonds 275 Gm Offer"
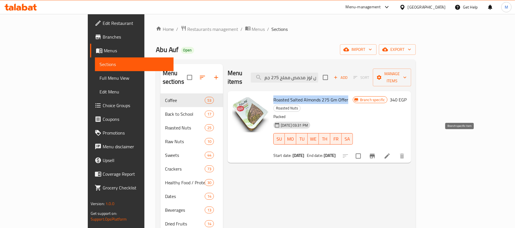
click at [375, 154] on icon "Branch-specific-item" at bounding box center [371, 156] width 5 height 5
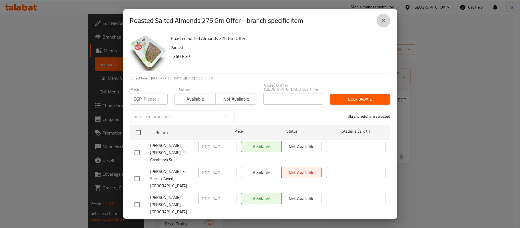
click at [382, 23] on icon "close" at bounding box center [383, 20] width 7 height 7
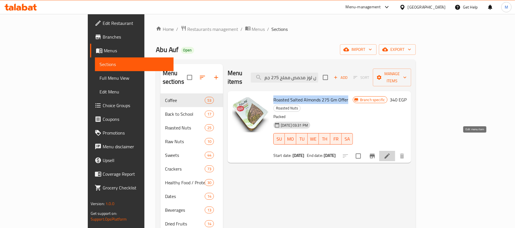
click at [390, 153] on icon at bounding box center [386, 156] width 7 height 7
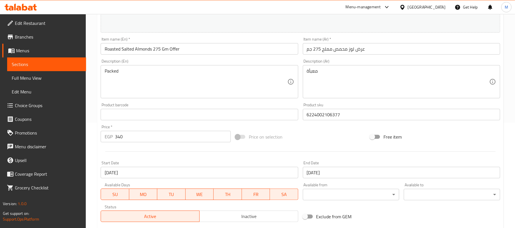
scroll to position [114, 0]
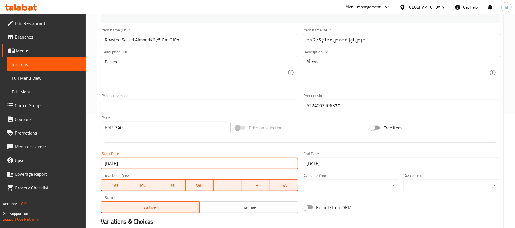
click at [110, 163] on input "[DATE]" at bounding box center [199, 163] width 197 height 11
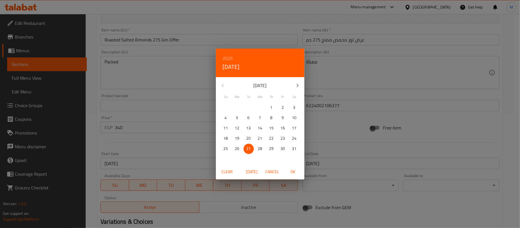
click at [295, 86] on icon "button" at bounding box center [297, 85] width 7 height 7
click at [281, 108] on span "5" at bounding box center [283, 107] width 10 height 7
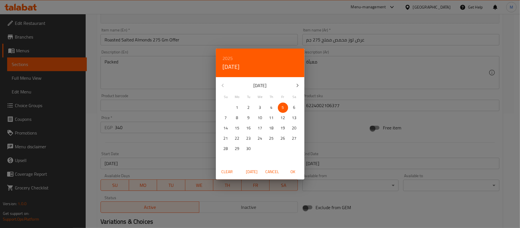
click at [292, 172] on span "OK" at bounding box center [293, 171] width 14 height 7
type input "[DATE]"
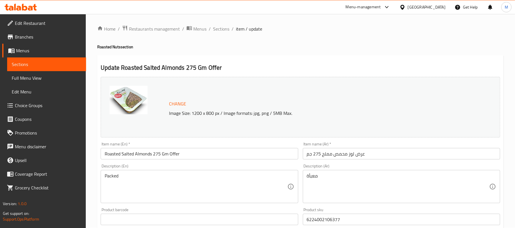
scroll to position [0, 0]
click at [219, 33] on span "Sections" at bounding box center [221, 29] width 16 height 7
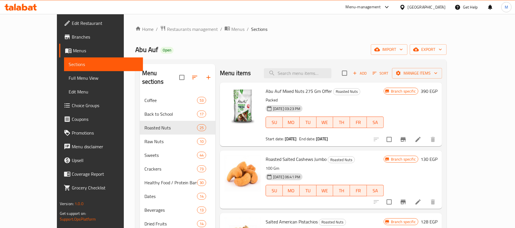
click at [426, 136] on li at bounding box center [418, 139] width 16 height 10
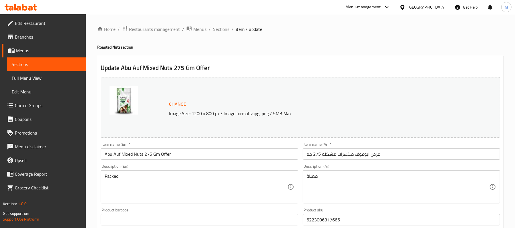
scroll to position [152, 0]
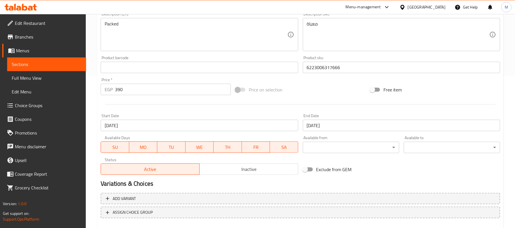
click at [160, 122] on input "[DATE]" at bounding box center [199, 125] width 197 height 11
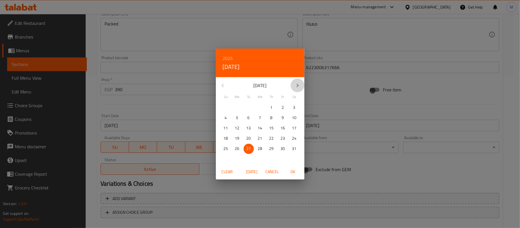
click at [295, 86] on icon "button" at bounding box center [297, 85] width 7 height 7
click at [283, 107] on p "5" at bounding box center [283, 107] width 2 height 7
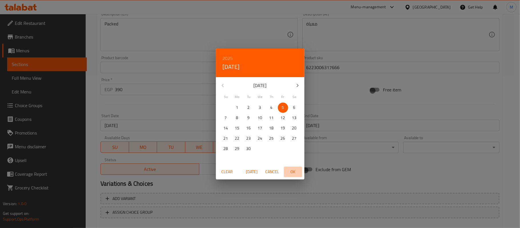
click at [290, 169] on span "OK" at bounding box center [293, 171] width 14 height 7
type input "[DATE]"
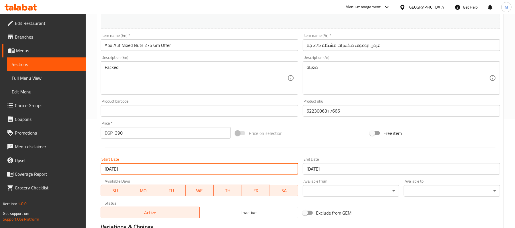
scroll to position [183, 0]
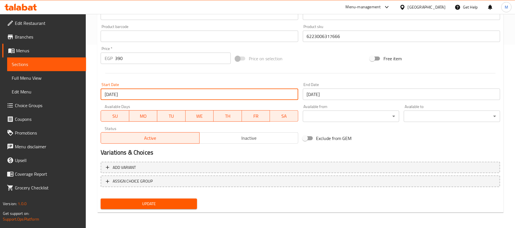
click at [107, 207] on span "Update" at bounding box center [148, 203] width 87 height 7
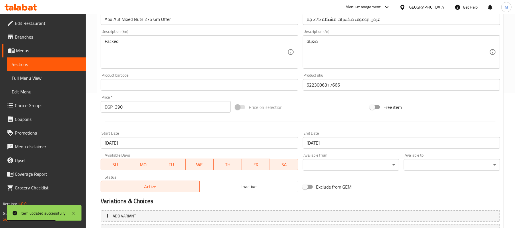
scroll to position [69, 0]
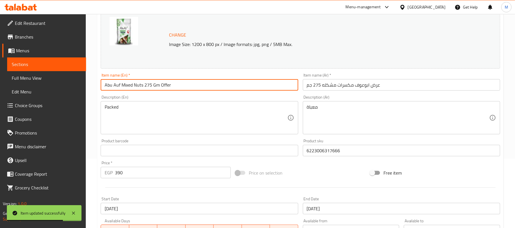
click at [136, 87] on input "Abu Auf Mixed Nuts 275 Gm Offer" at bounding box center [199, 84] width 197 height 11
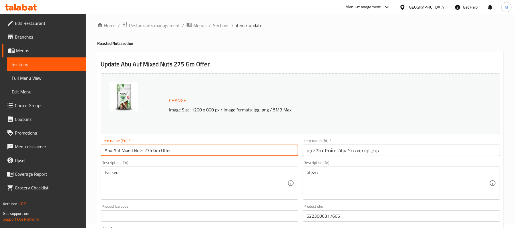
scroll to position [0, 0]
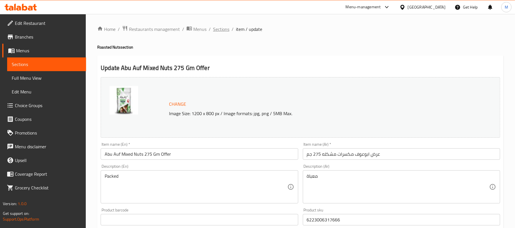
click at [223, 30] on span "Sections" at bounding box center [221, 29] width 16 height 7
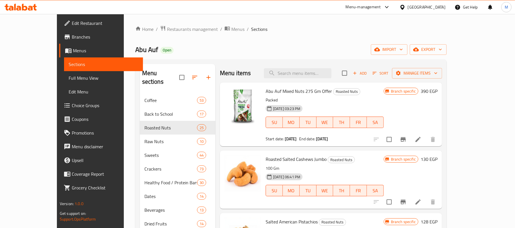
drag, startPoint x: 22, startPoint y: 76, endPoint x: 26, endPoint y: 94, distance: 18.2
click at [69, 76] on span "Full Menu View" at bounding box center [104, 78] width 70 height 7
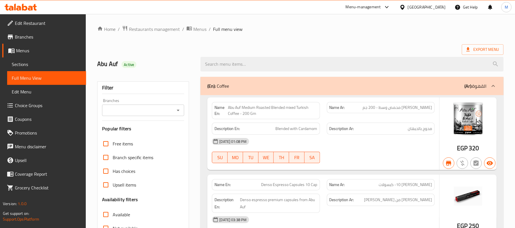
scroll to position [152, 0]
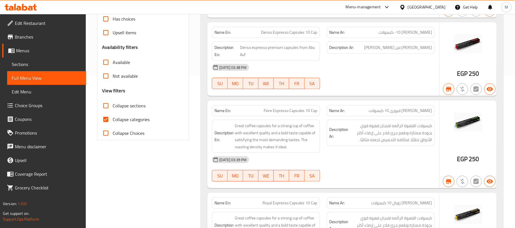
click at [105, 105] on input "Collapse sections" at bounding box center [106, 106] width 14 height 14
checkbox input "true"
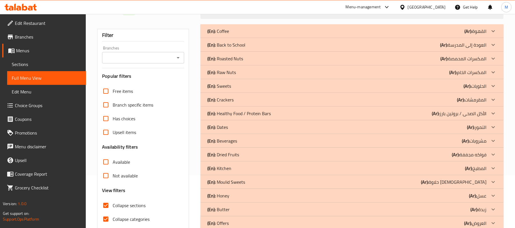
scroll to position [0, 0]
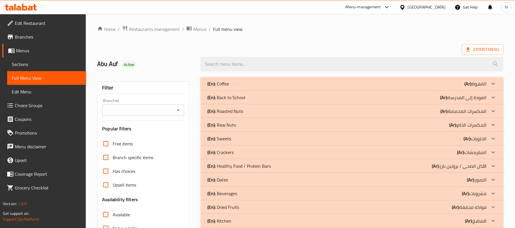
click at [306, 108] on div "(En): Roasted Nuts (Ar): المكسرات المحمصة" at bounding box center [346, 111] width 279 height 7
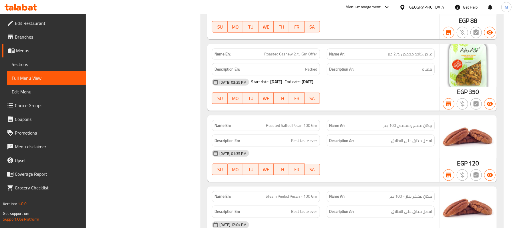
scroll to position [495, 0]
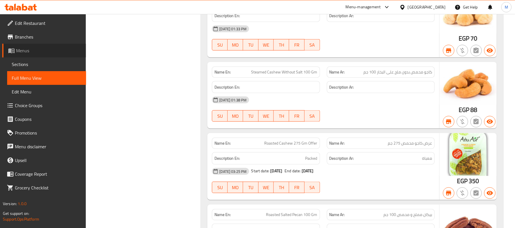
click at [24, 48] on span "Menus" at bounding box center [48, 50] width 65 height 7
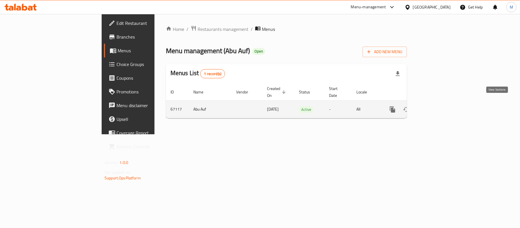
click at [437, 106] on icon "enhanced table" at bounding box center [434, 109] width 7 height 7
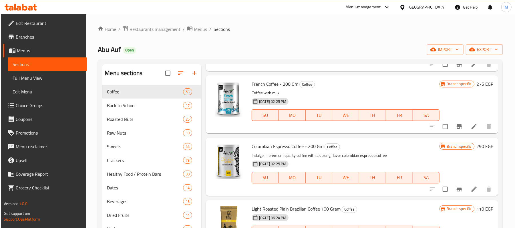
scroll to position [419, 0]
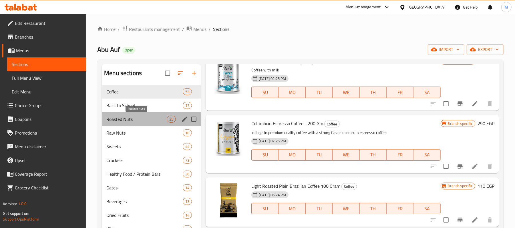
click at [125, 119] on span "Roasted Nuts" at bounding box center [136, 119] width 60 height 7
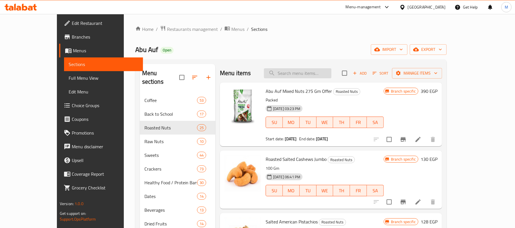
click at [321, 76] on input "search" at bounding box center [297, 73] width 67 height 10
paste input "عرض كاجو محمص 275 جم"
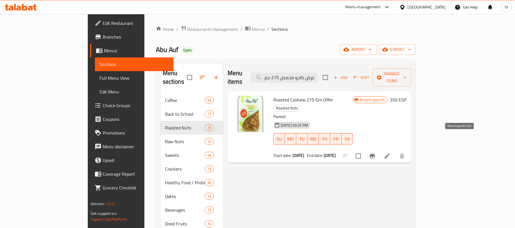
type input "عرض كاجو محمص 275 جم"
click at [375, 154] on icon "Branch-specific-item" at bounding box center [371, 156] width 5 height 5
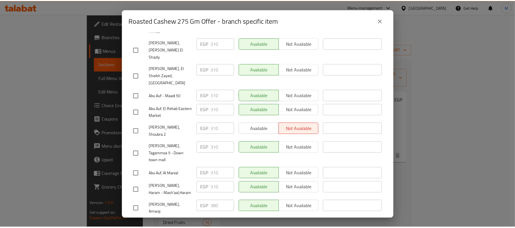
scroll to position [533, 0]
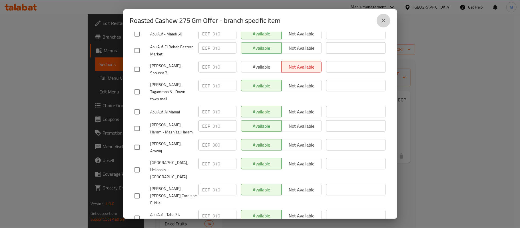
click at [386, 22] on icon "close" at bounding box center [383, 20] width 7 height 7
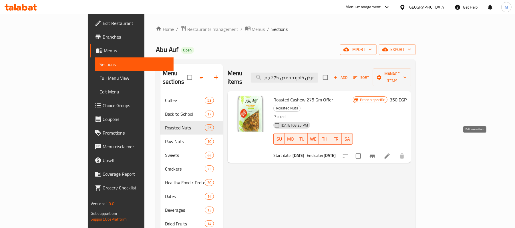
click at [389, 153] on icon at bounding box center [386, 155] width 5 height 5
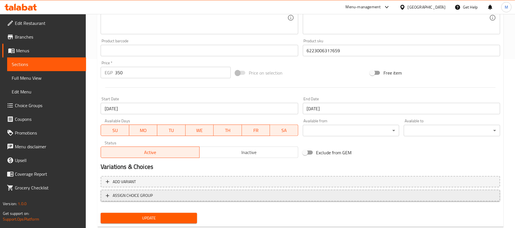
scroll to position [183, 0]
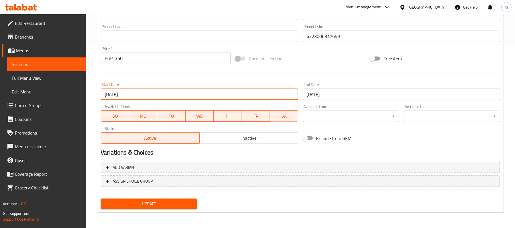
click at [141, 94] on input "[DATE]" at bounding box center [199, 94] width 197 height 11
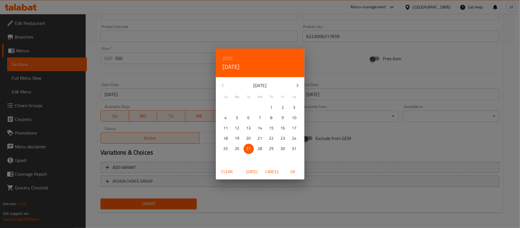
click at [297, 84] on icon "button" at bounding box center [298, 85] width 2 height 3
click at [292, 171] on span "OK" at bounding box center [293, 171] width 14 height 7
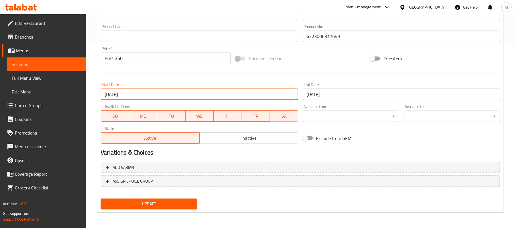
click at [229, 92] on input "[DATE]" at bounding box center [199, 94] width 197 height 11
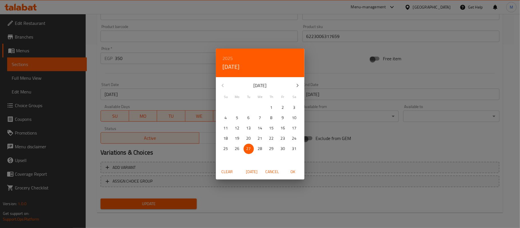
click at [294, 87] on button "button" at bounding box center [298, 86] width 14 height 14
click at [282, 108] on p "5" at bounding box center [283, 107] width 2 height 7
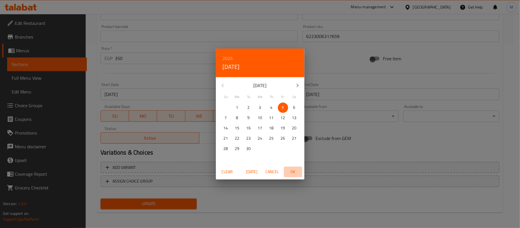
click at [292, 173] on span "OK" at bounding box center [293, 171] width 14 height 7
type input "[DATE]"
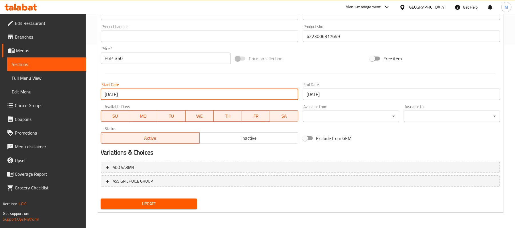
click at [179, 202] on span "Update" at bounding box center [148, 203] width 87 height 7
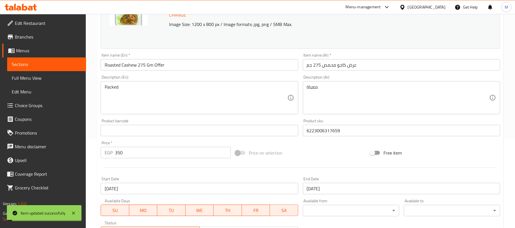
scroll to position [0, 0]
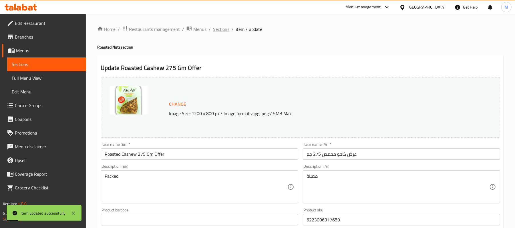
click at [220, 31] on span "Sections" at bounding box center [221, 29] width 16 height 7
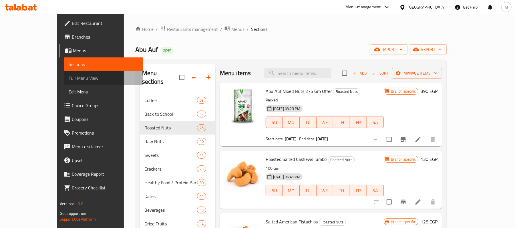
click at [69, 77] on span "Full Menu View" at bounding box center [104, 78] width 70 height 7
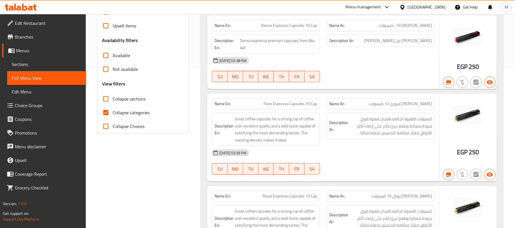
scroll to position [152, 0]
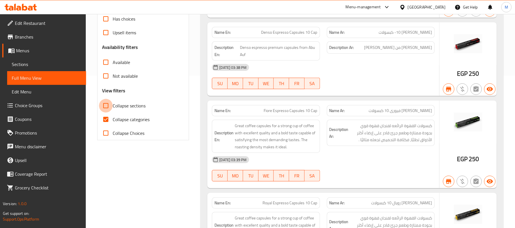
click at [105, 107] on input "Collapse sections" at bounding box center [106, 106] width 14 height 14
checkbox input "true"
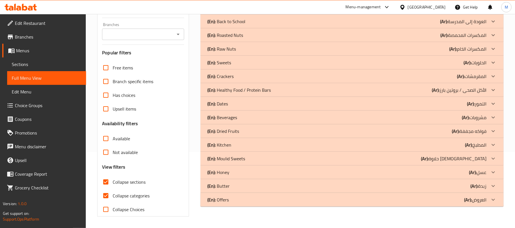
scroll to position [77, 0]
click at [390, 34] on div "(En): Roasted Nuts (Ar): المكسرات المحمصة" at bounding box center [346, 35] width 279 height 7
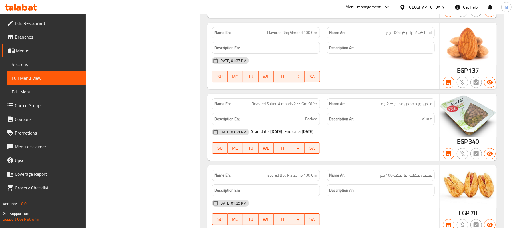
scroll to position [1410, 0]
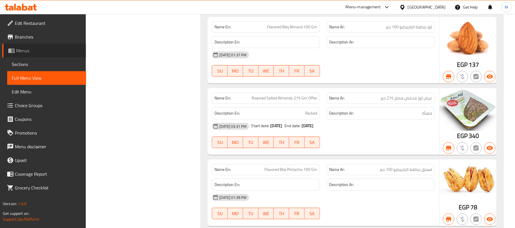
click at [19, 50] on span "Menus" at bounding box center [48, 50] width 65 height 7
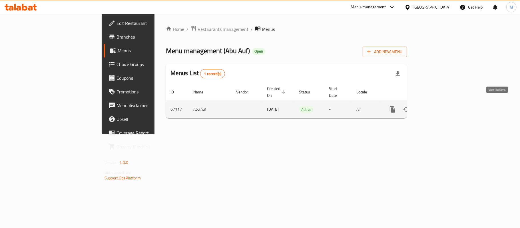
click at [437, 106] on icon "enhanced table" at bounding box center [434, 109] width 7 height 7
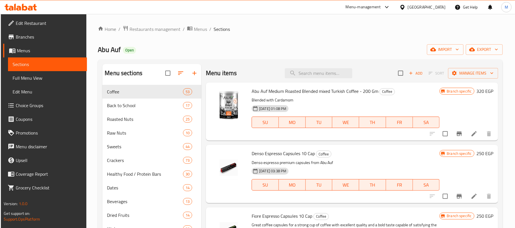
scroll to position [200, 0]
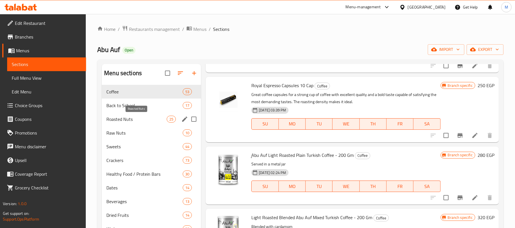
click at [121, 118] on span "Roasted Nuts" at bounding box center [136, 119] width 60 height 7
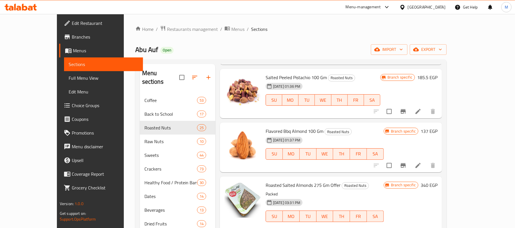
scroll to position [1114, 0]
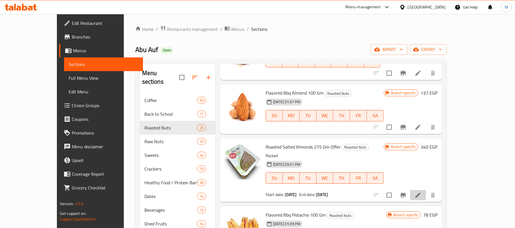
click at [426, 190] on li at bounding box center [418, 195] width 16 height 10
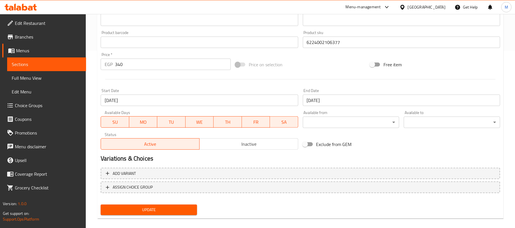
scroll to position [183, 0]
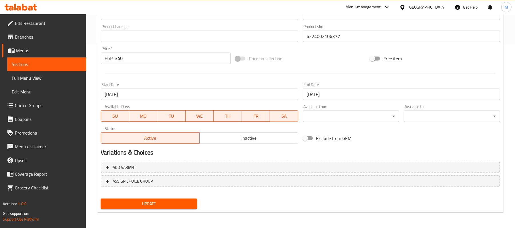
click at [132, 95] on input "[DATE]" at bounding box center [199, 94] width 197 height 11
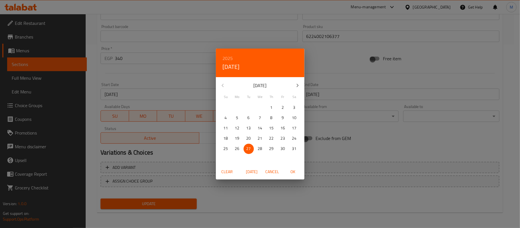
click at [293, 87] on button "button" at bounding box center [298, 86] width 14 height 14
click at [283, 104] on p "5" at bounding box center [283, 107] width 2 height 7
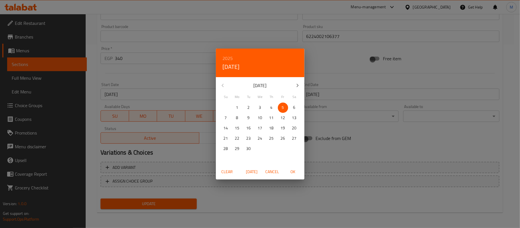
click at [292, 173] on span "OK" at bounding box center [293, 171] width 14 height 7
type input "[DATE]"
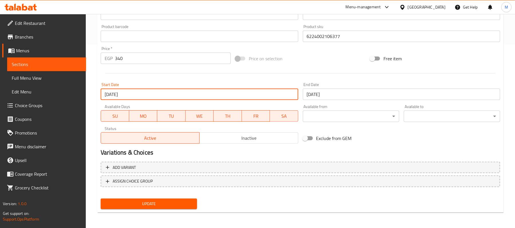
click at [177, 201] on span "Update" at bounding box center [148, 203] width 87 height 7
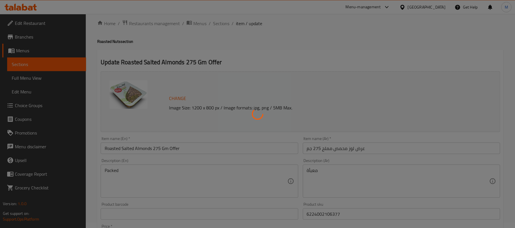
scroll to position [0, 0]
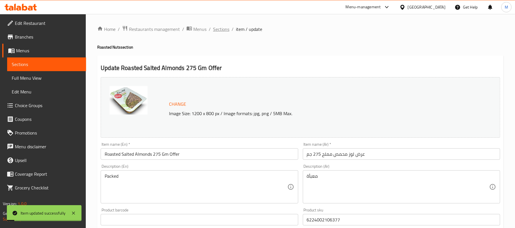
click at [223, 30] on span "Sections" at bounding box center [221, 29] width 16 height 7
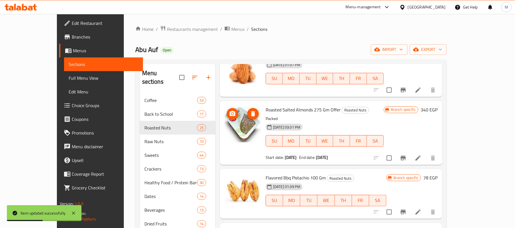
scroll to position [1181, 0]
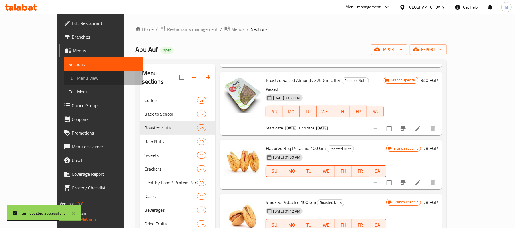
click at [69, 78] on span "Full Menu View" at bounding box center [104, 78] width 70 height 7
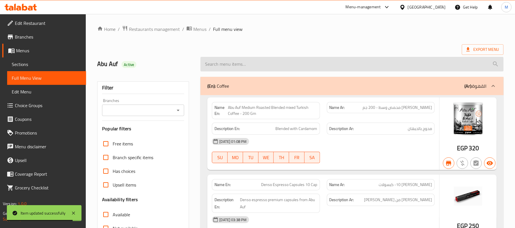
click at [355, 63] on input "search" at bounding box center [351, 64] width 303 height 15
paste input "عرض فستق محمص 275 جم"
type input "عرض فستق محمص 275 جم"
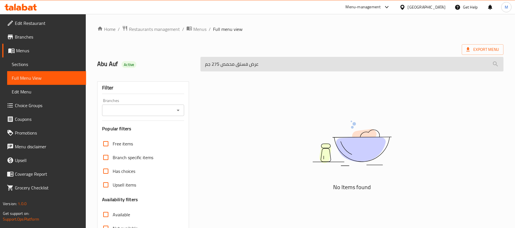
click at [329, 66] on input "عرض فستق محمص 275 جم" at bounding box center [351, 64] width 303 height 15
click at [310, 68] on input "search" at bounding box center [351, 64] width 303 height 15
click at [309, 67] on input "search" at bounding box center [351, 64] width 303 height 15
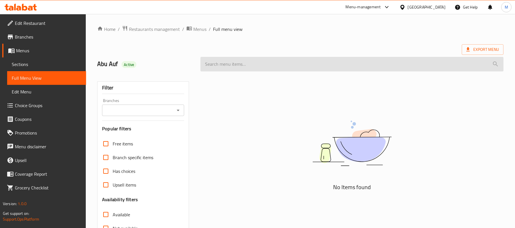
click at [309, 67] on input "search" at bounding box center [351, 64] width 303 height 15
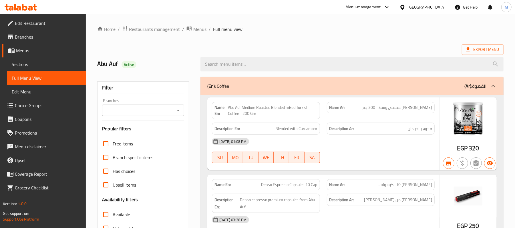
scroll to position [114, 0]
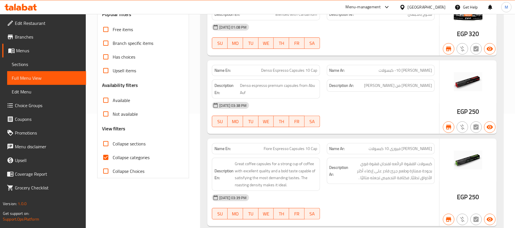
click at [103, 143] on input "Collapse sections" at bounding box center [106, 144] width 14 height 14
checkbox input "true"
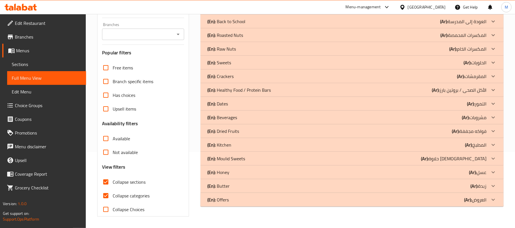
scroll to position [38, 0]
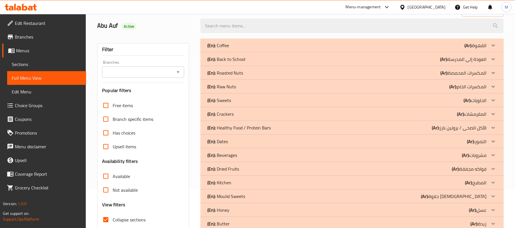
click at [473, 84] on p "(Ar): المكسرات الخام" at bounding box center [467, 86] width 37 height 7
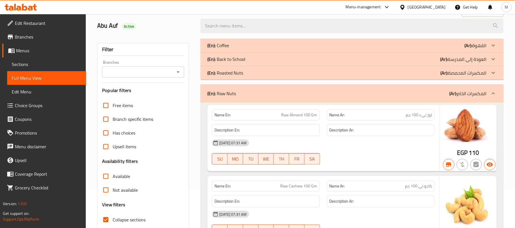
click at [479, 71] on p "(Ar): المكسرات المحمصة" at bounding box center [463, 72] width 46 height 7
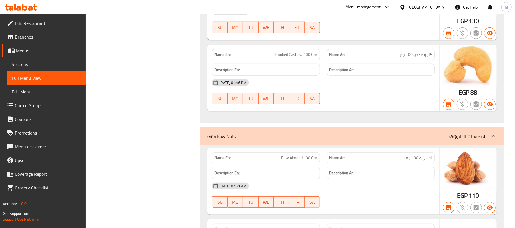
scroll to position [1905, 0]
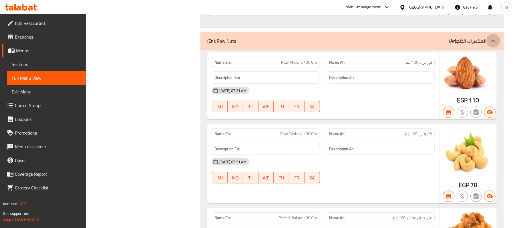
click at [493, 44] on icon at bounding box center [492, 40] width 7 height 7
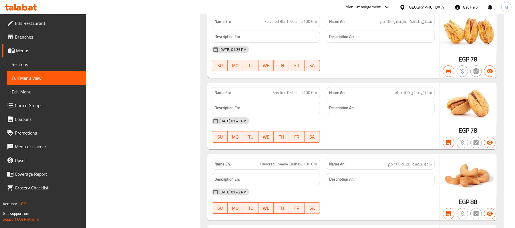
scroll to position [1552, 0]
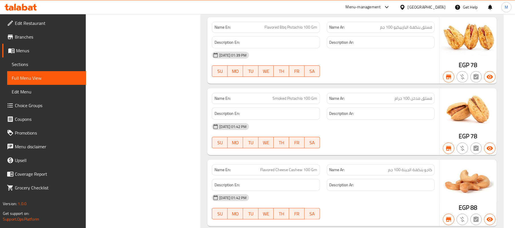
click at [29, 50] on span "Menus" at bounding box center [48, 50] width 65 height 7
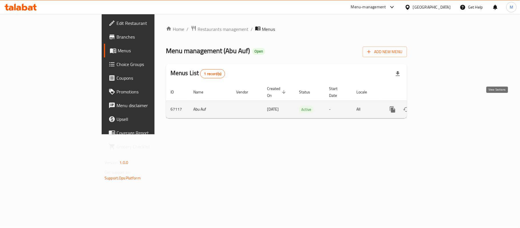
click at [437, 107] on icon "enhanced table" at bounding box center [433, 109] width 5 height 5
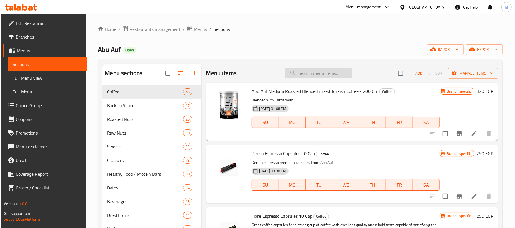
click at [315, 75] on input "search" at bounding box center [318, 73] width 67 height 10
paste input "Roasted Cashew 275 Gm Offer"
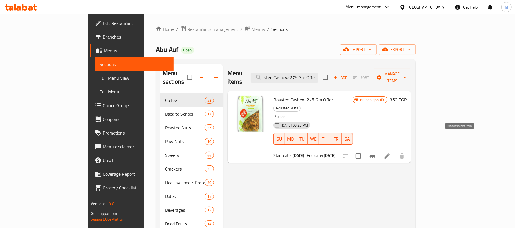
type input "Roasted Cashew 275 Gm Offer"
click at [375, 154] on icon "Branch-specific-item" at bounding box center [371, 156] width 5 height 5
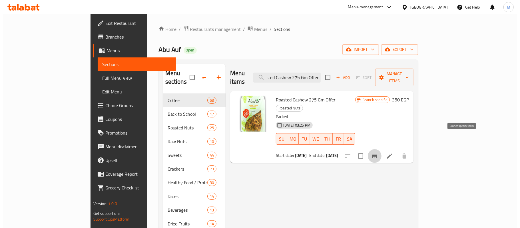
scroll to position [0, 0]
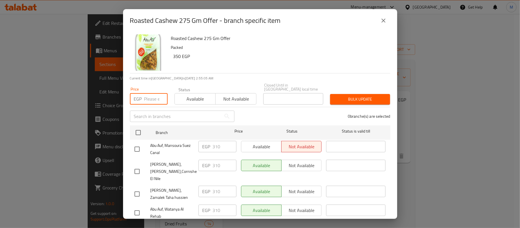
click at [145, 95] on input "number" at bounding box center [155, 98] width 23 height 11
type input "350"
click at [135, 131] on input "checkbox" at bounding box center [138, 133] width 12 height 12
checkbox input "true"
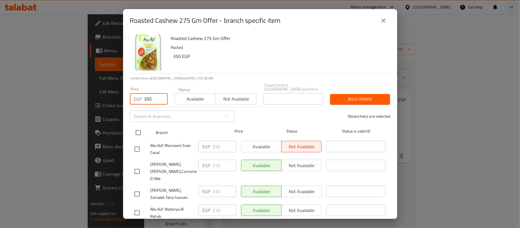
checkbox input "true"
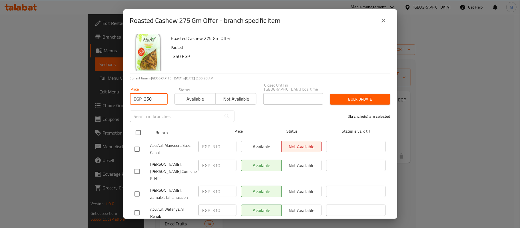
checkbox input "true"
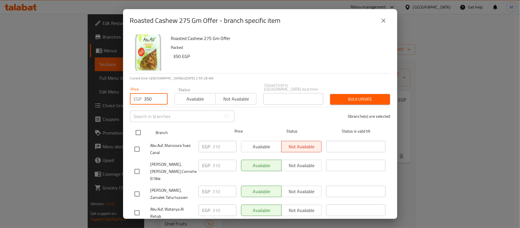
checkbox input "true"
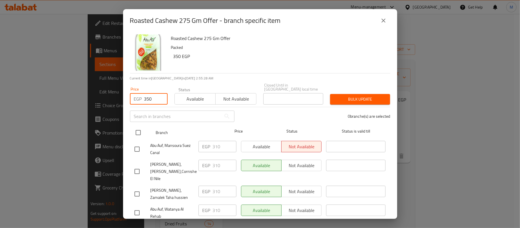
checkbox input "true"
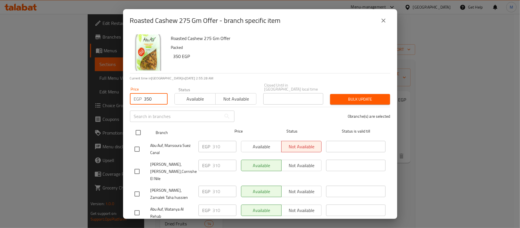
checkbox input "true"
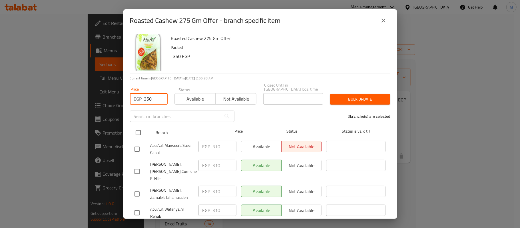
checkbox input "true"
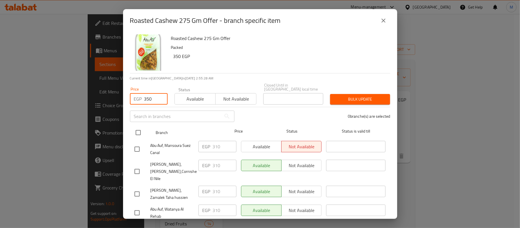
checkbox input "true"
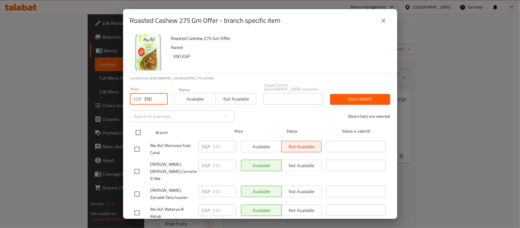
checkbox input "true"
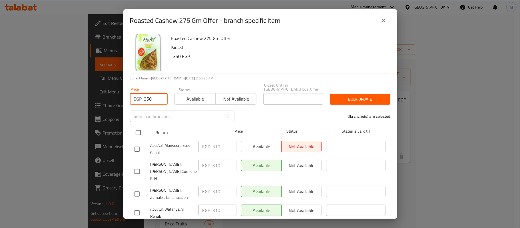
checkbox input "true"
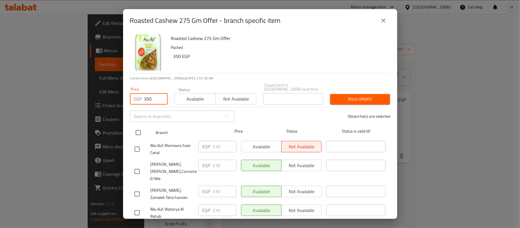
checkbox input "true"
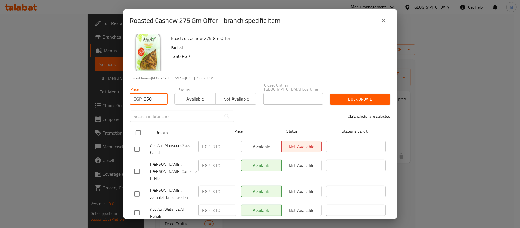
checkbox input "true"
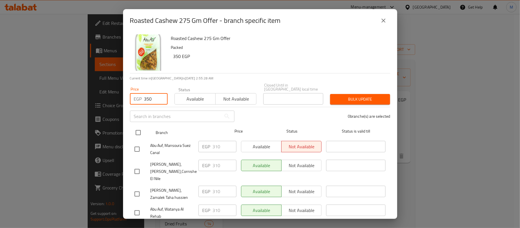
checkbox input "true"
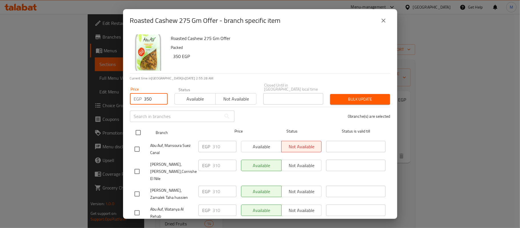
checkbox input "true"
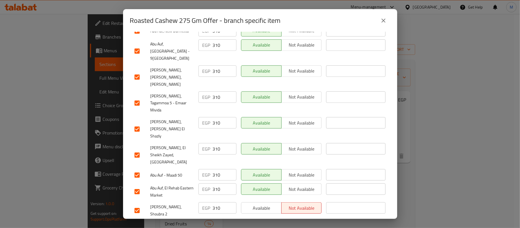
scroll to position [381, 0]
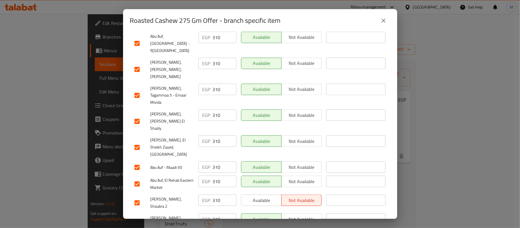
checkbox input "false"
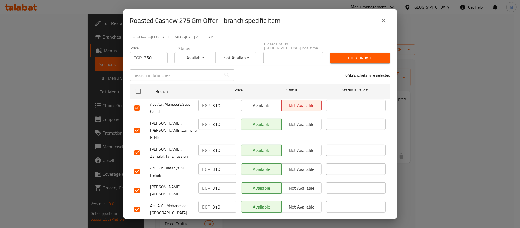
scroll to position [0, 0]
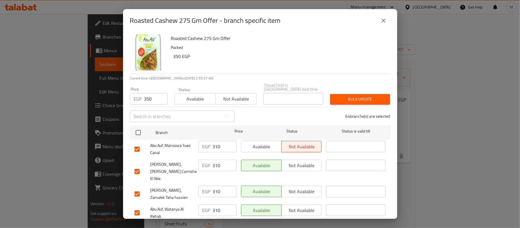
click at [355, 96] on span "Bulk update" at bounding box center [360, 99] width 51 height 7
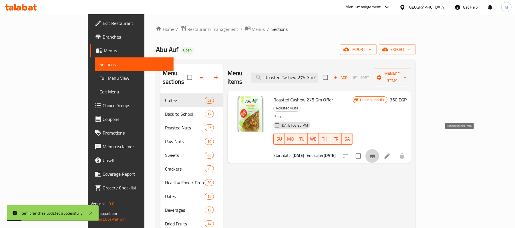
click at [379, 149] on button "Branch-specific-item" at bounding box center [372, 156] width 14 height 14
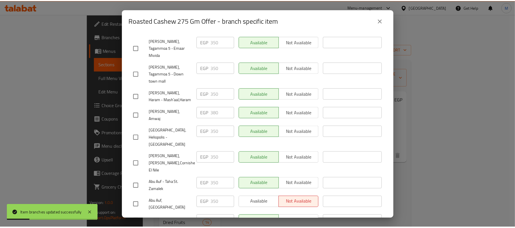
scroll to position [305, 0]
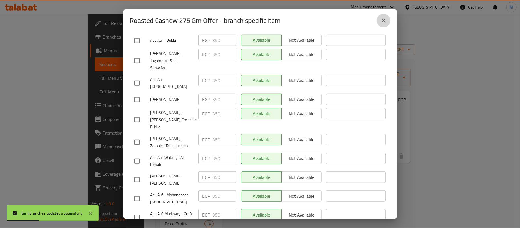
click at [384, 17] on icon "close" at bounding box center [383, 20] width 7 height 7
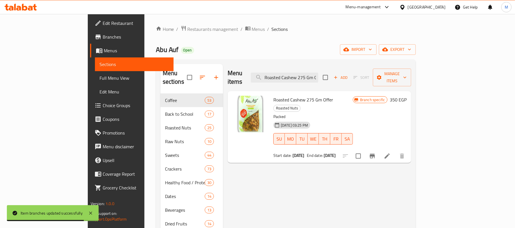
click at [390, 153] on icon at bounding box center [386, 156] width 7 height 7
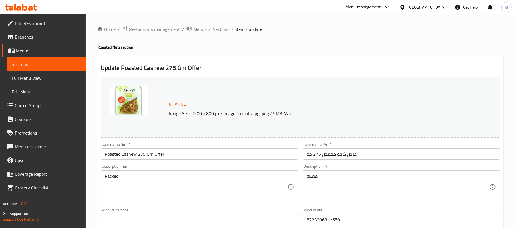
click at [200, 27] on span "Menus" at bounding box center [199, 29] width 13 height 7
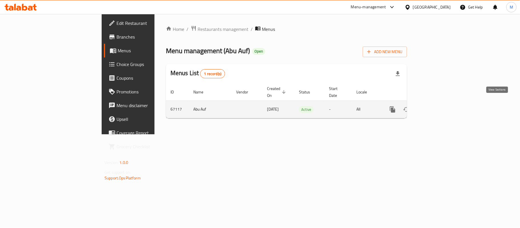
click at [437, 106] on icon "enhanced table" at bounding box center [434, 109] width 7 height 7
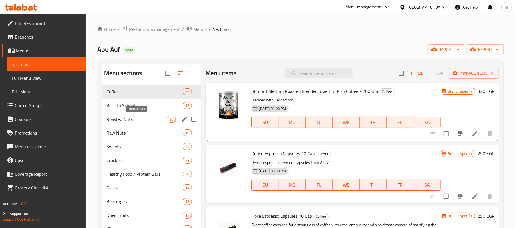
click at [130, 118] on span "Roasted Nuts" at bounding box center [136, 119] width 60 height 7
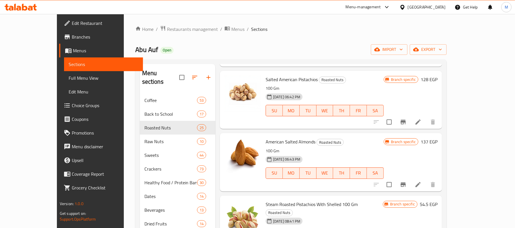
scroll to position [152, 0]
